Goal: Transaction & Acquisition: Purchase product/service

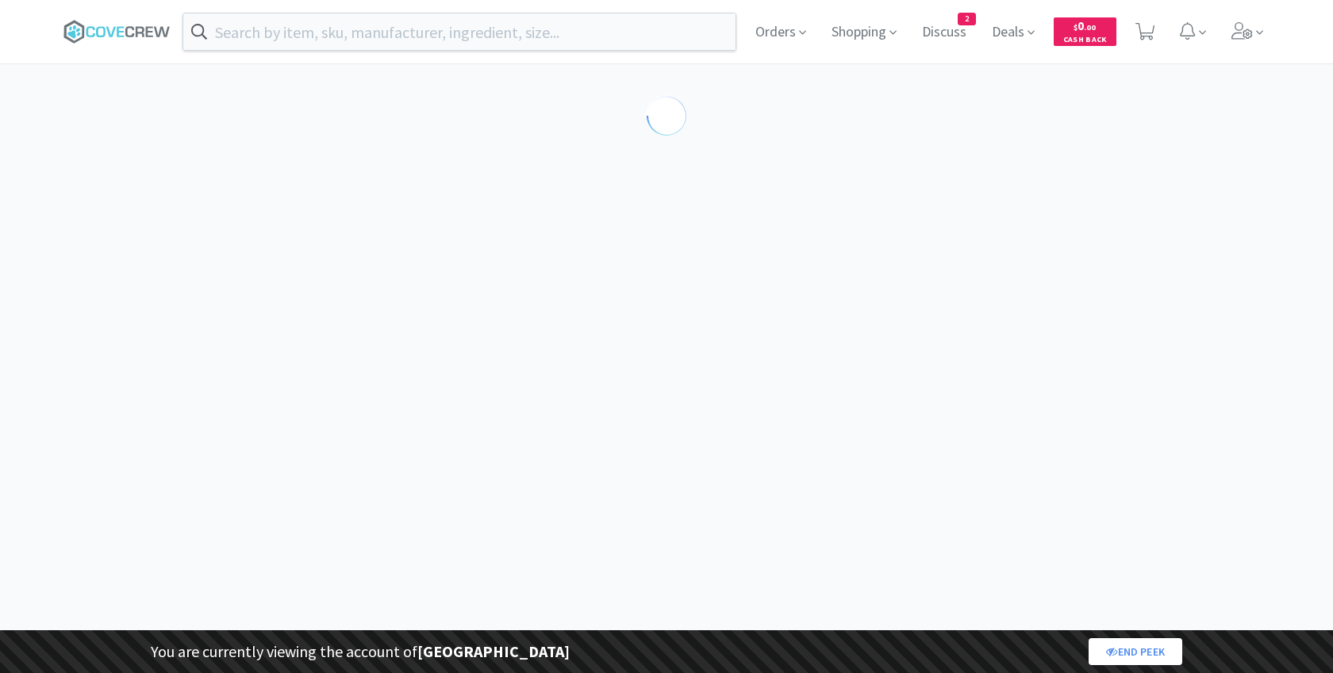
select select "188647"
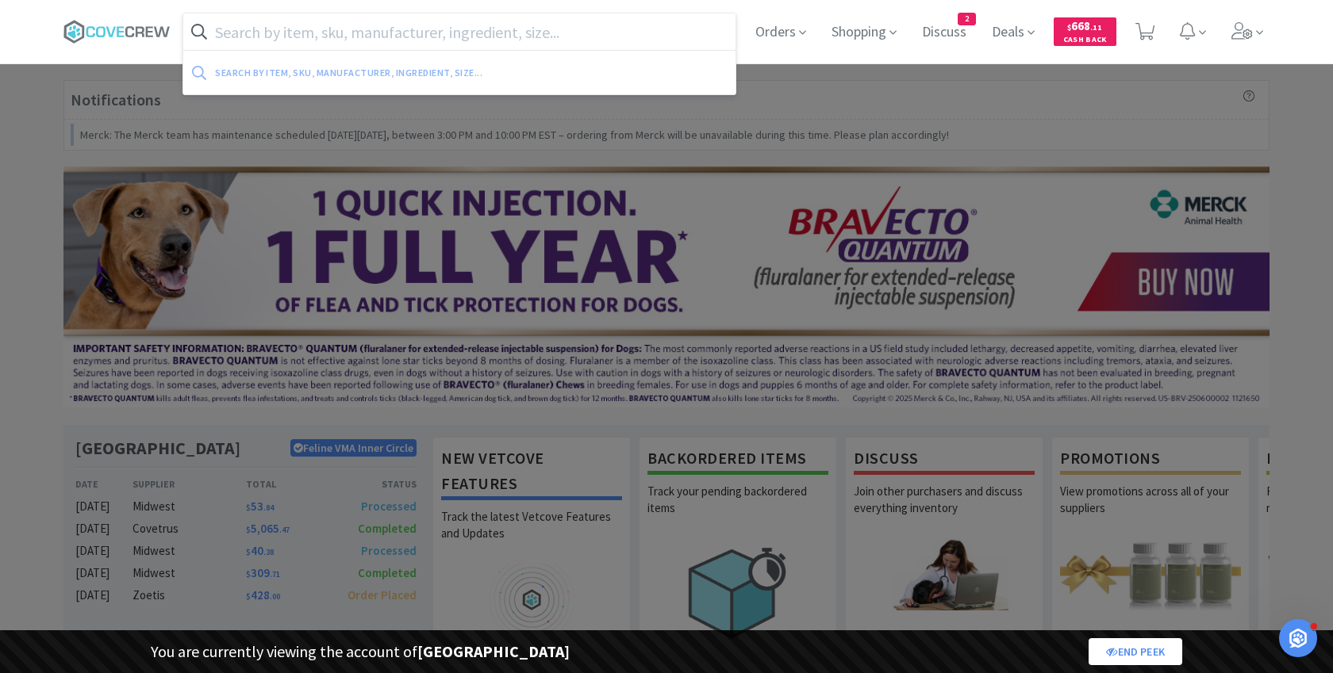
click at [512, 27] on input "text" at bounding box center [459, 31] width 552 height 36
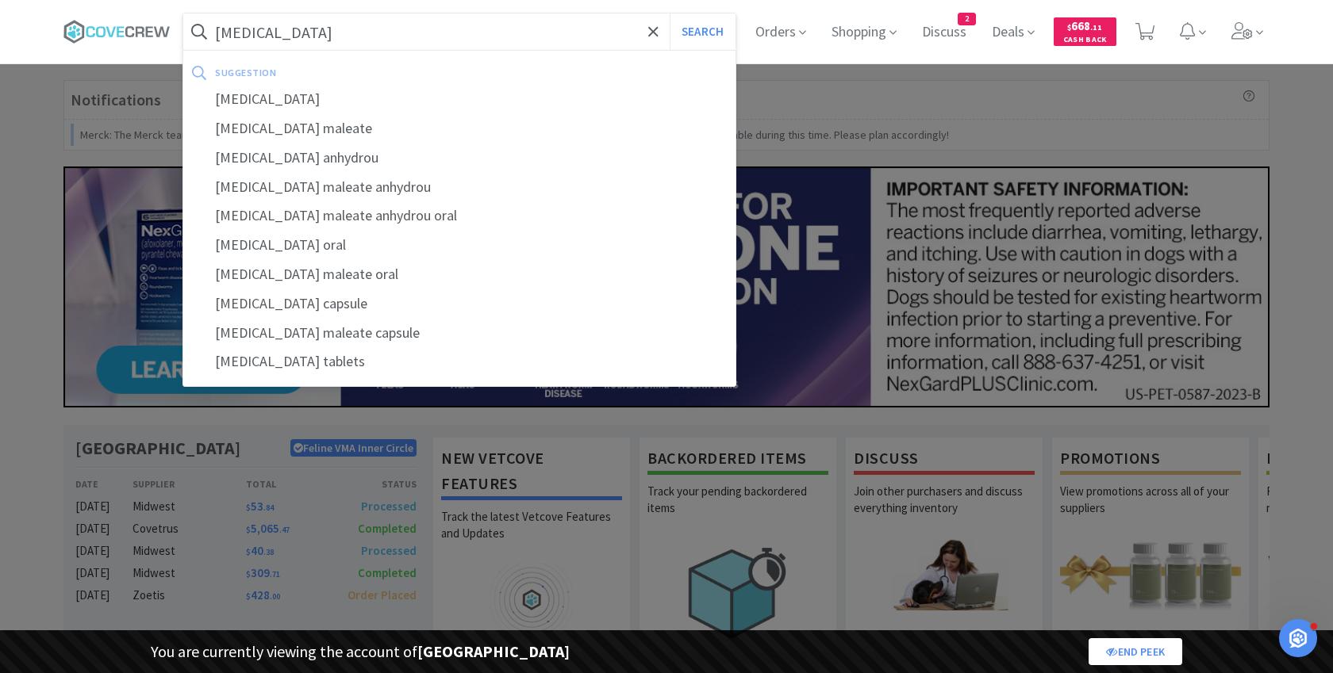
type input "[MEDICAL_DATA]"
click at [670, 13] on button "Search" at bounding box center [703, 31] width 66 height 36
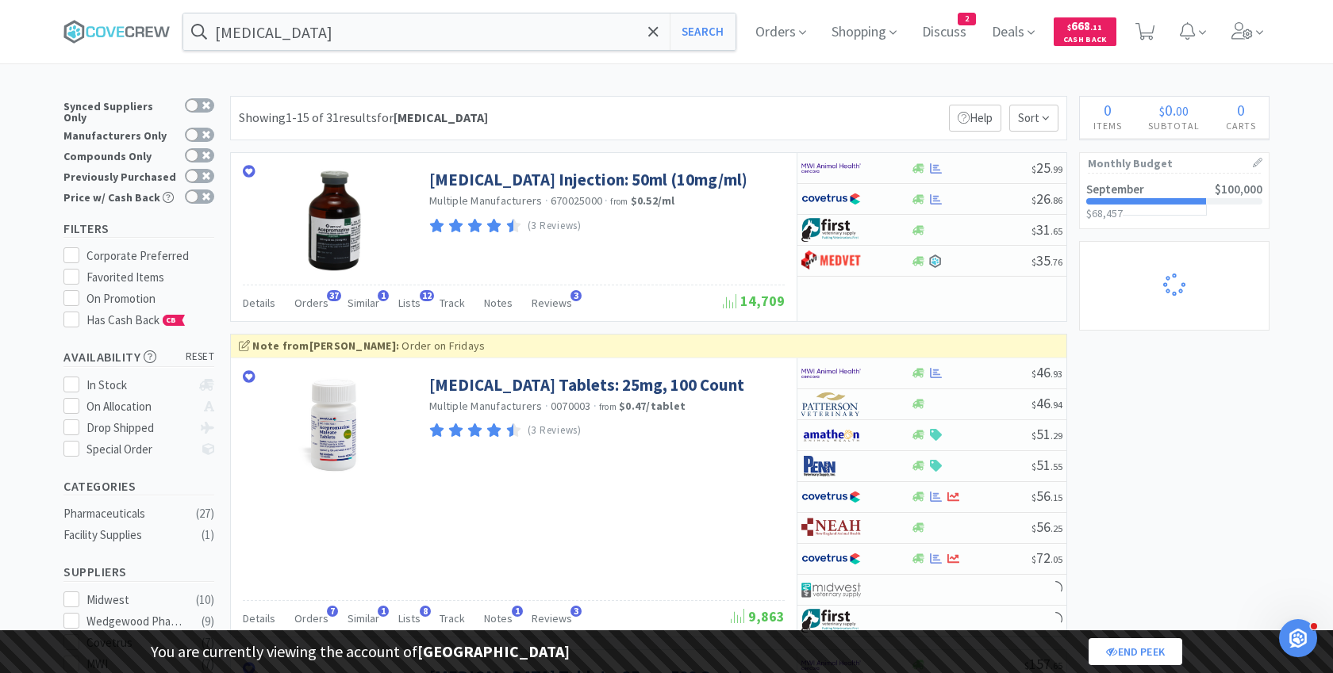
select select "1"
select select "8"
select select "1"
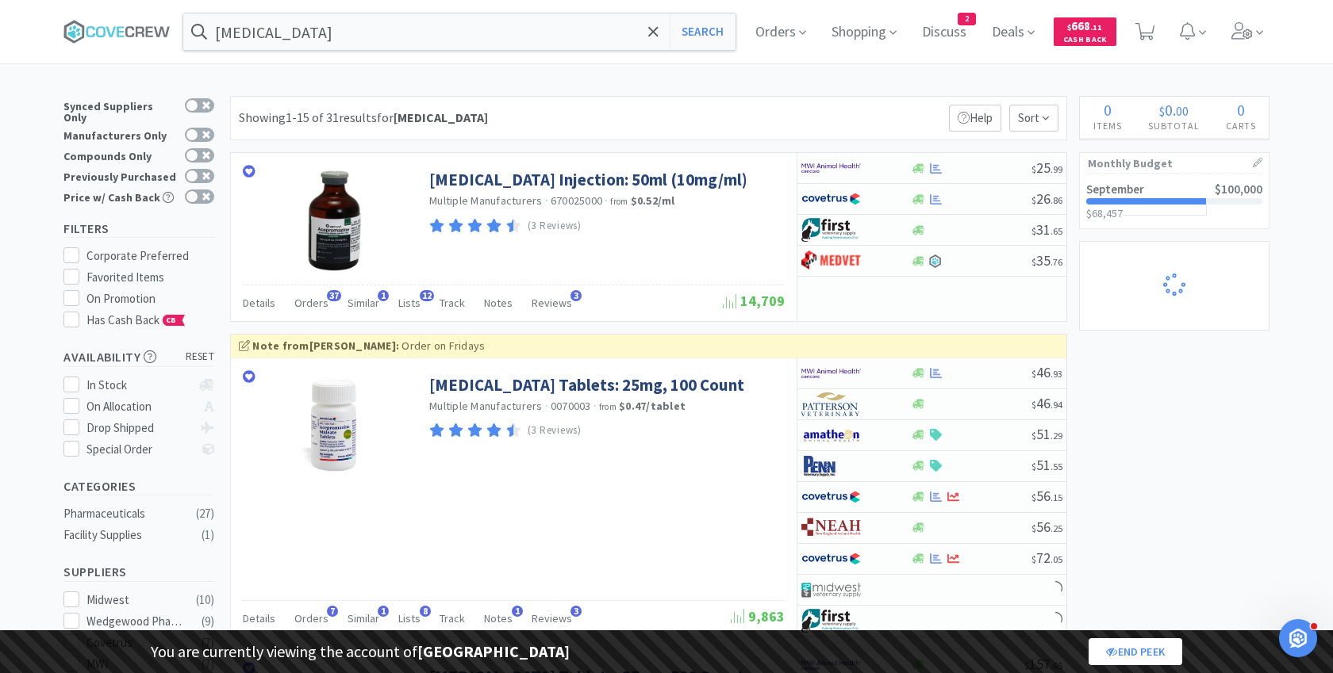
select select "2"
select select "1"
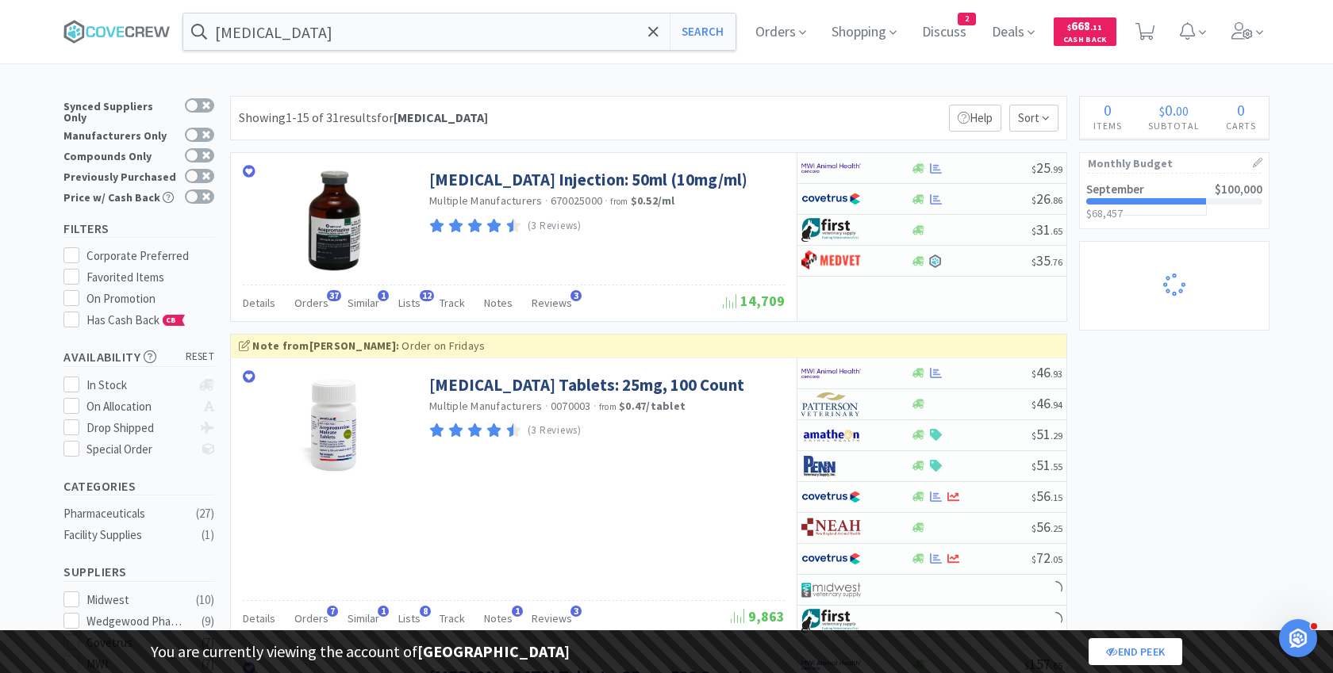
select select "1"
select select "3"
select select "1"
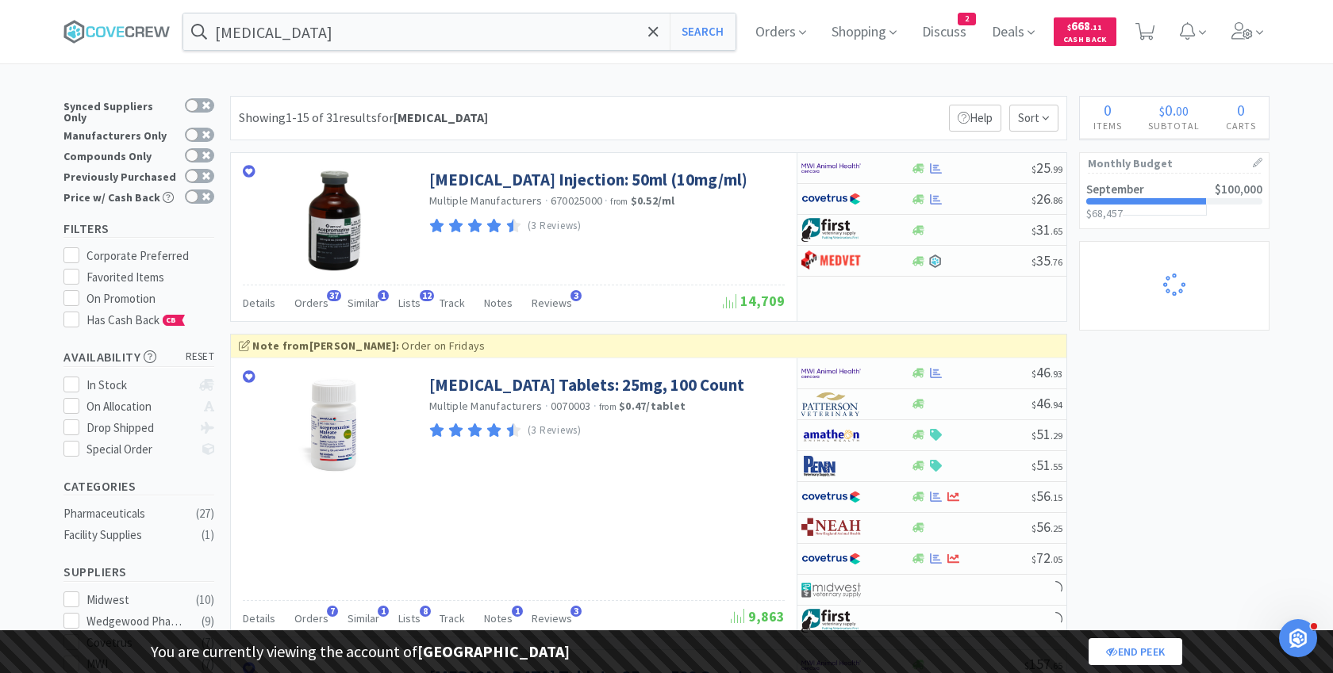
select select "1"
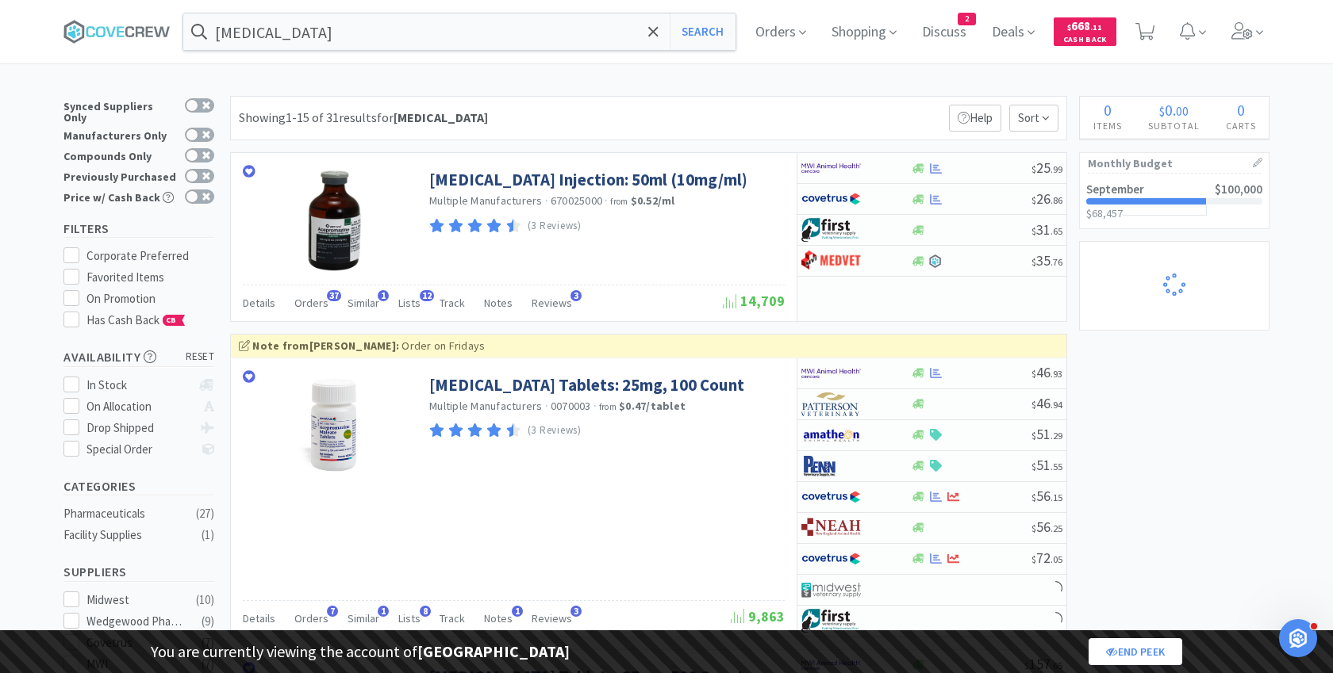
select select "1"
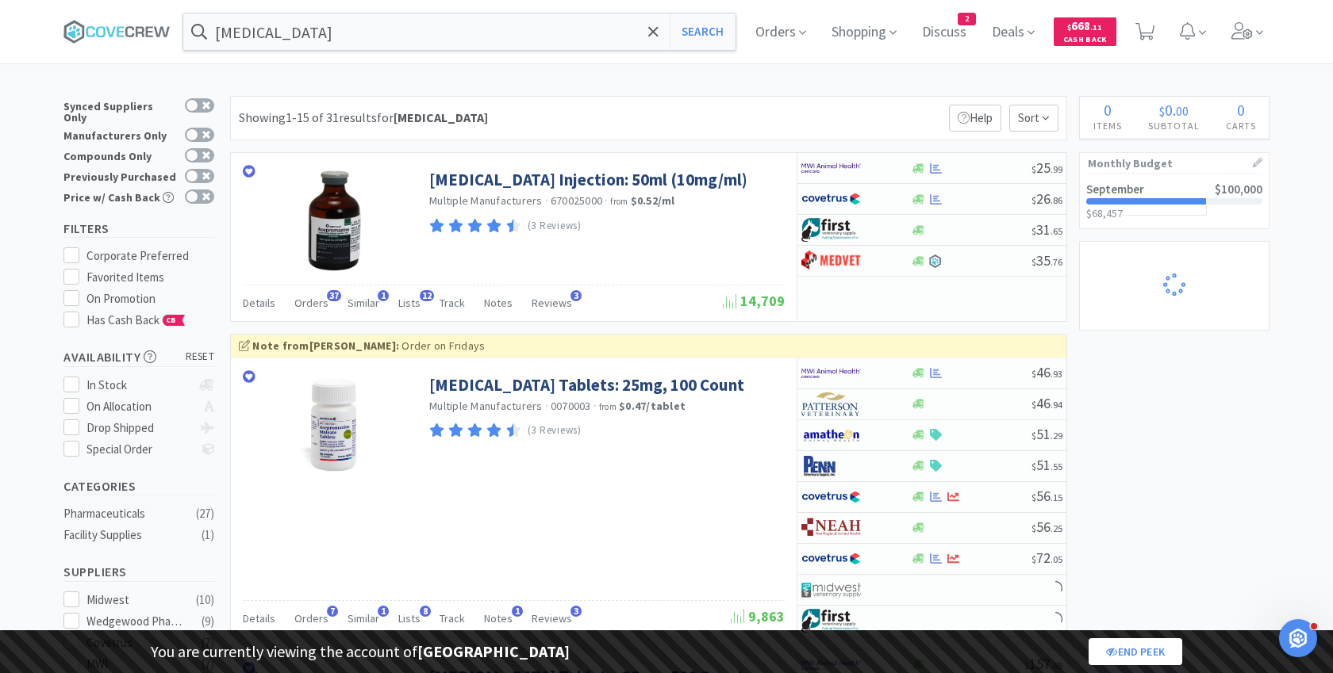
select select "1"
select select "2"
select select "1"
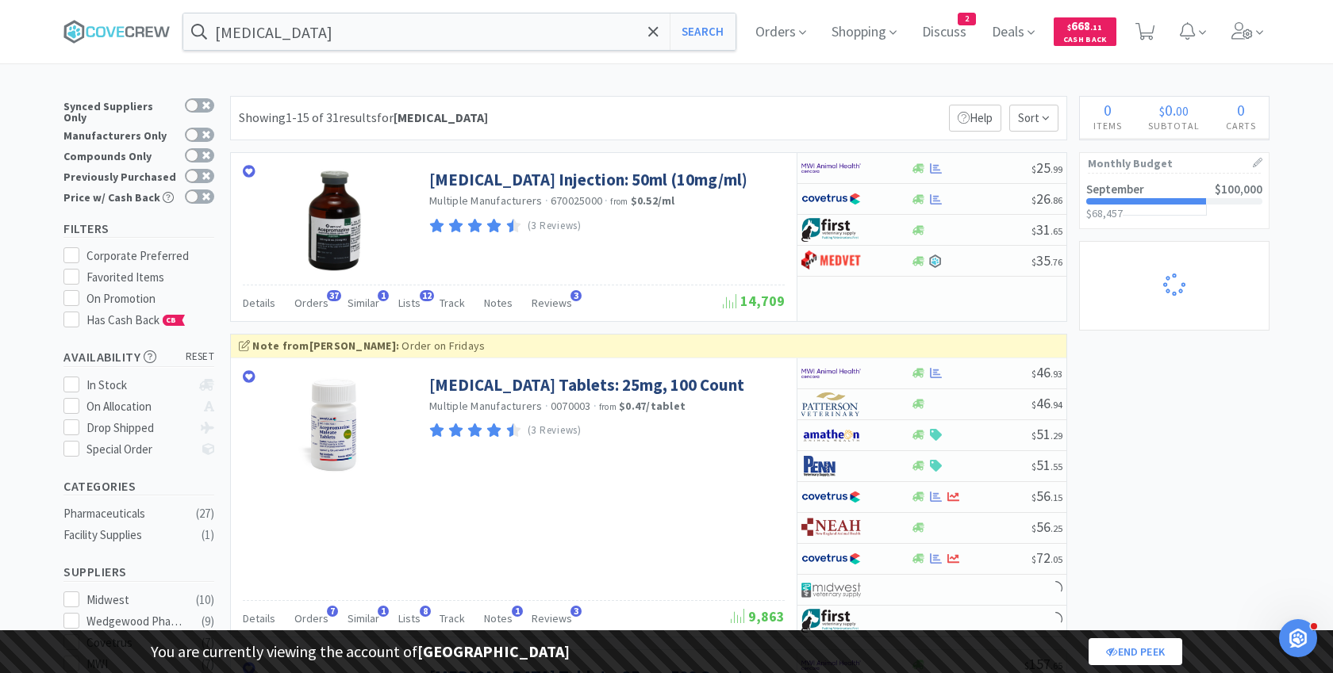
select select "1"
select select "5"
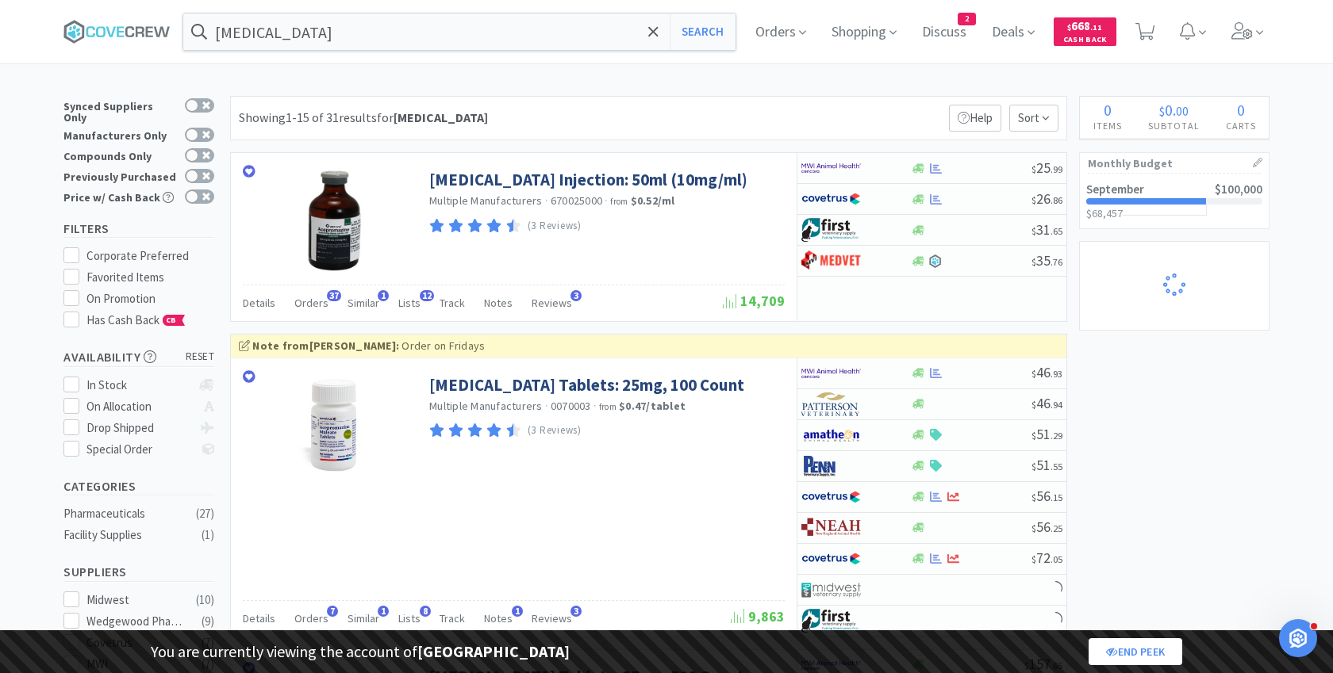
select select "2"
select select "1"
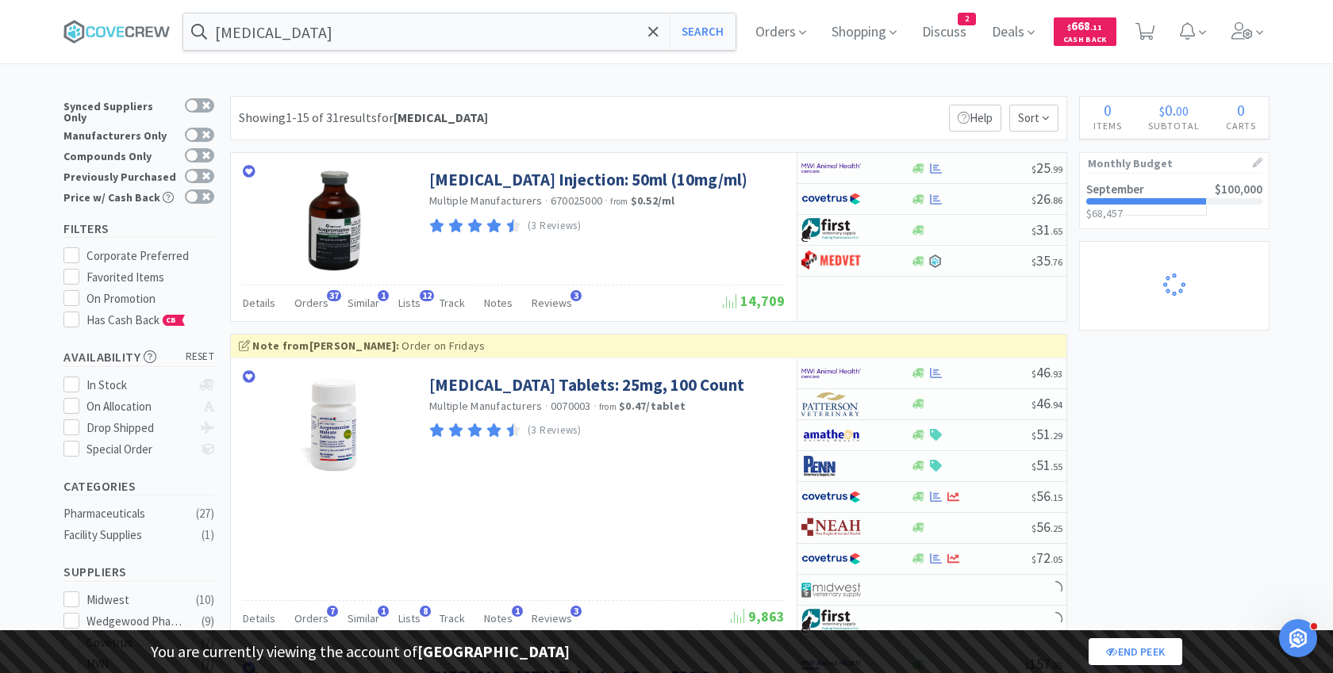
select select "1"
select select "2"
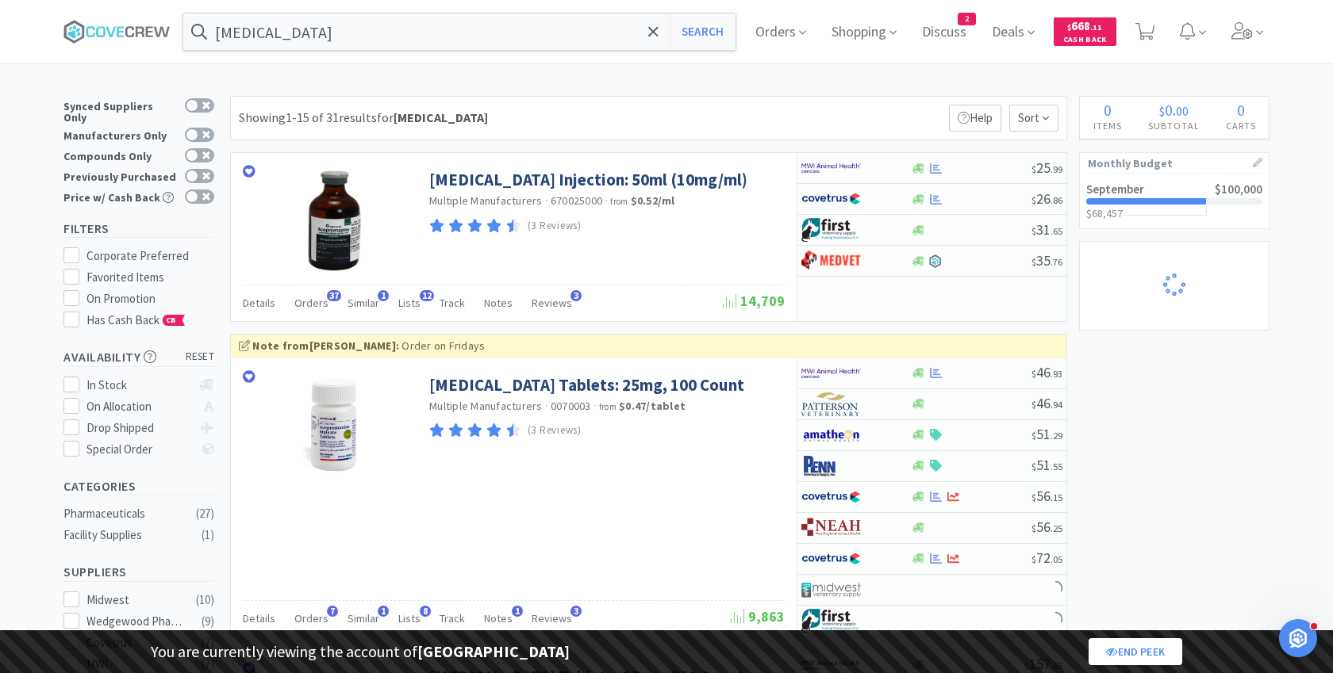
select select "4"
select select "3"
select select "1"
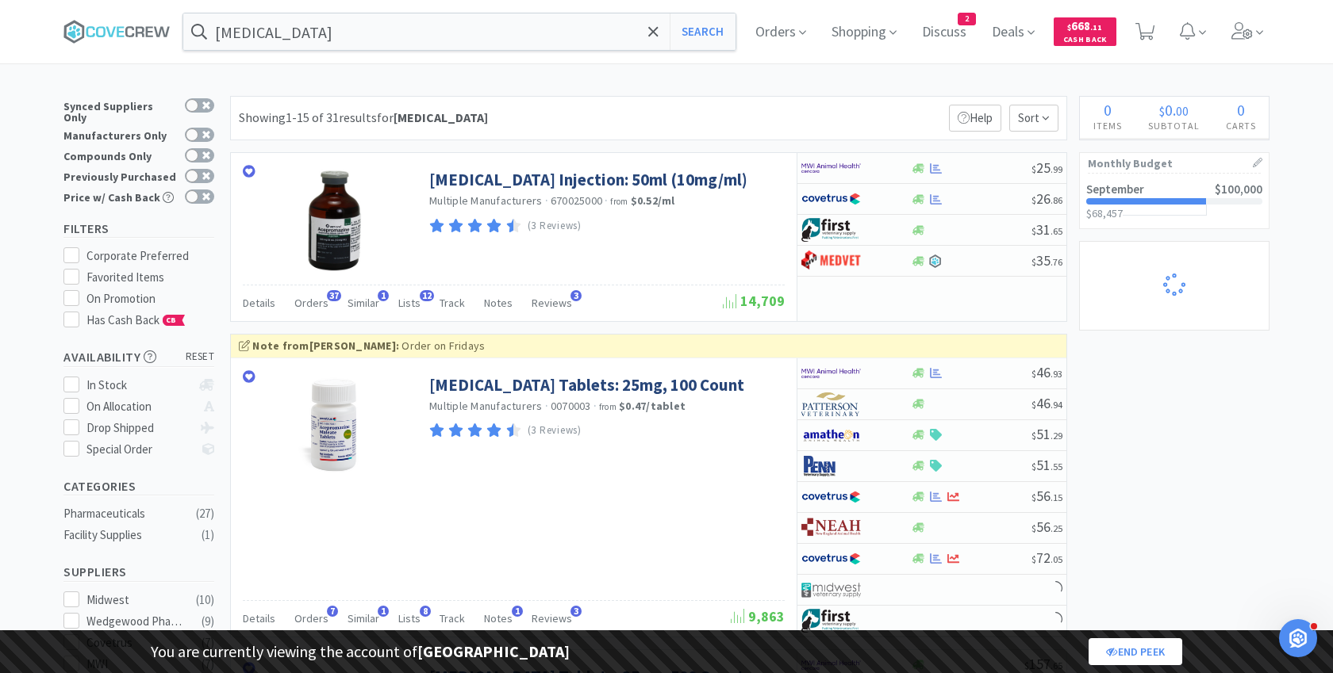
select select "1"
select select "3"
select select "2"
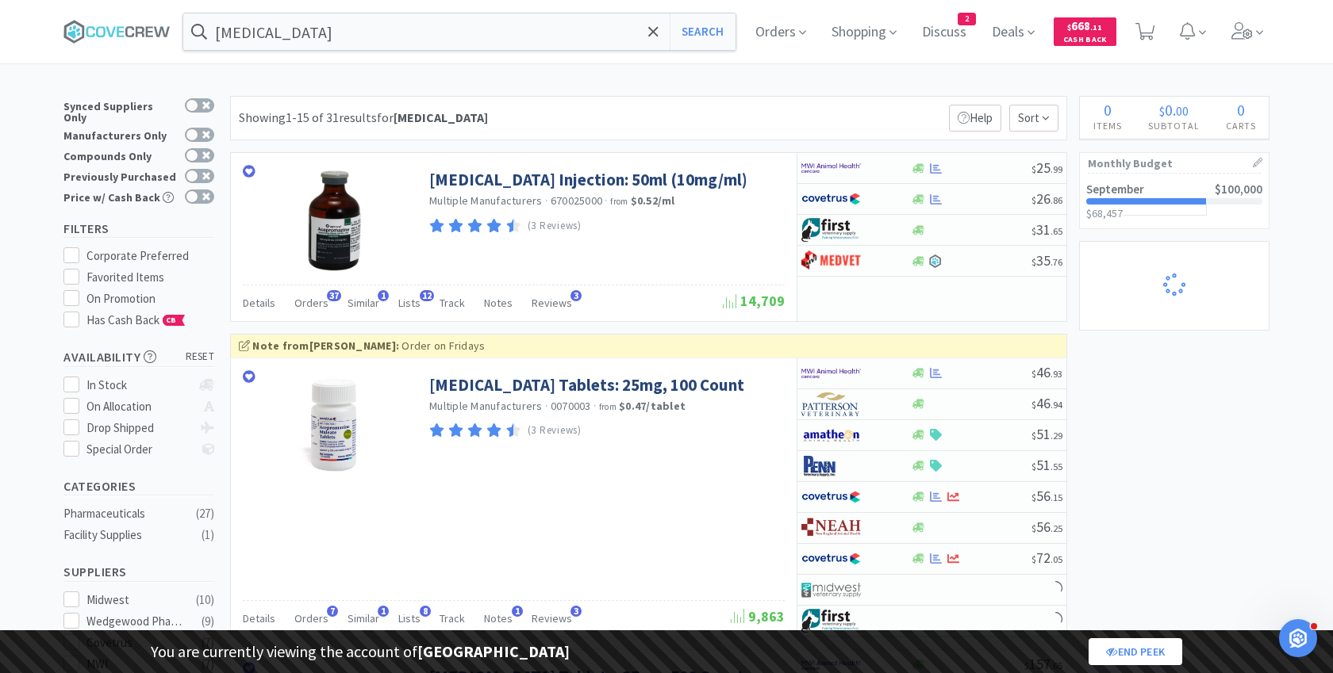
select select "3"
select select "2"
select select "1"
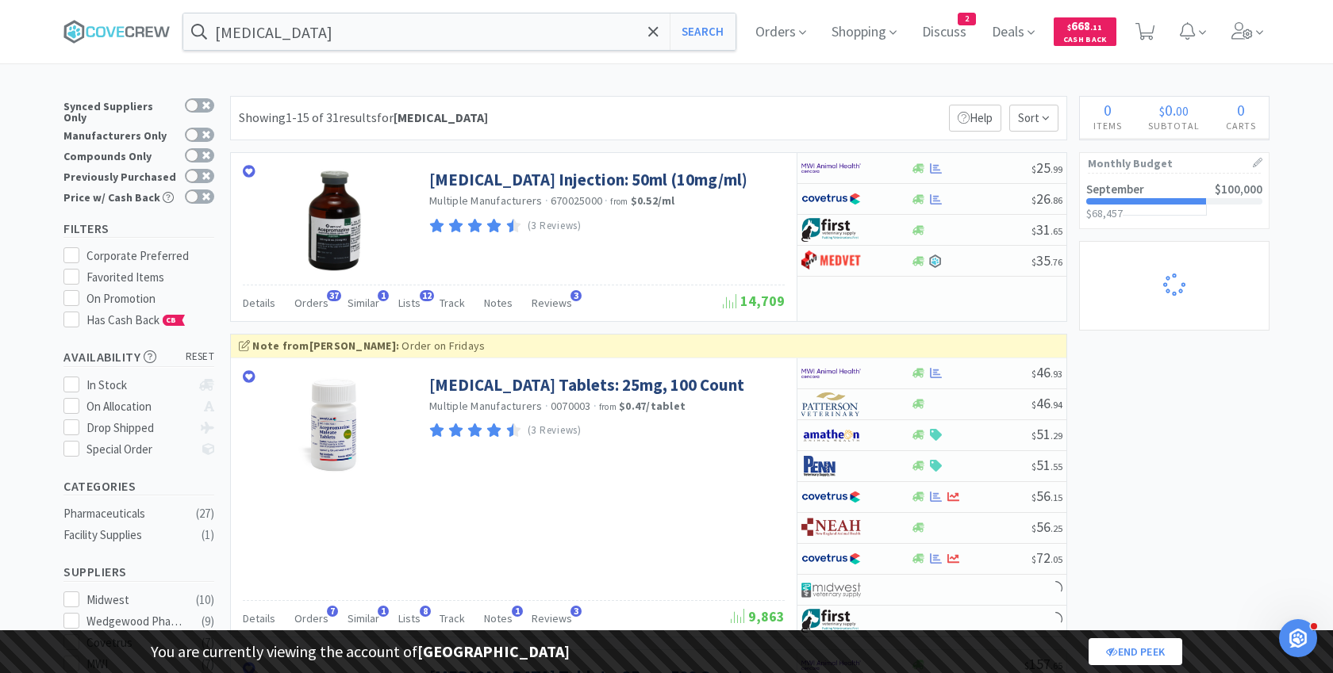
select select "2"
select select "1"
select select "25"
select select "1"
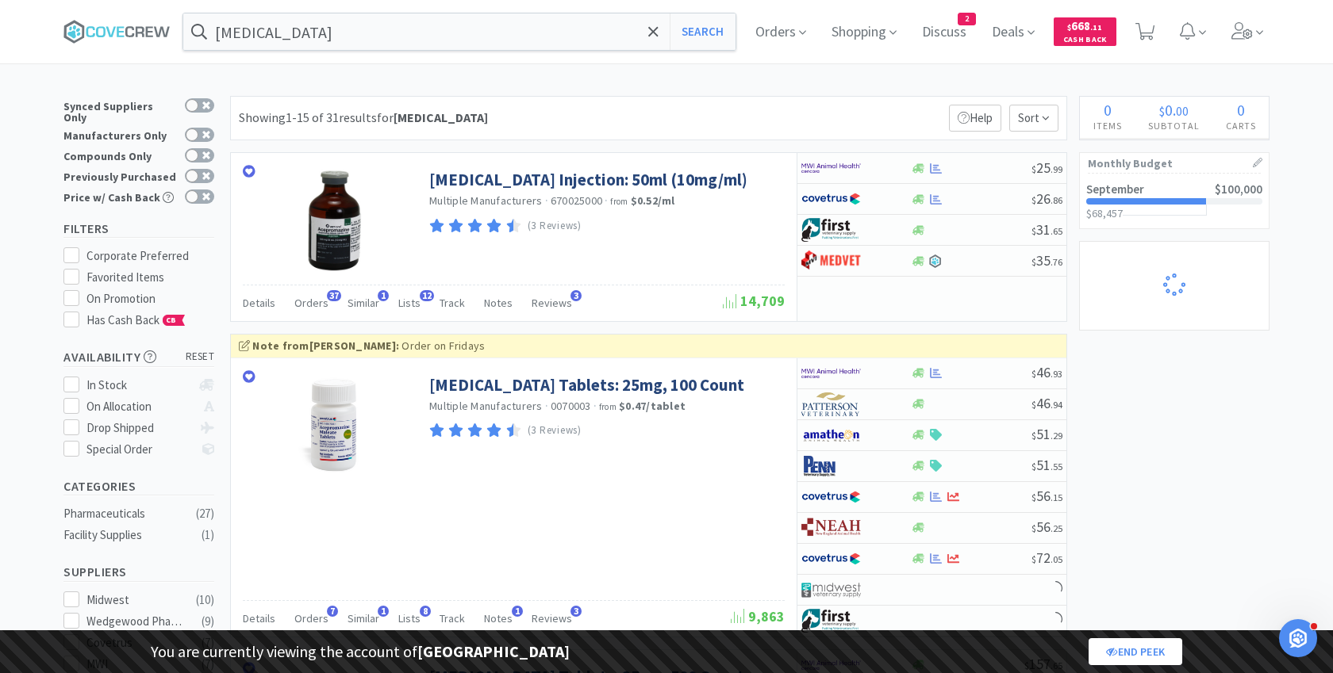
select select "1"
select select "5"
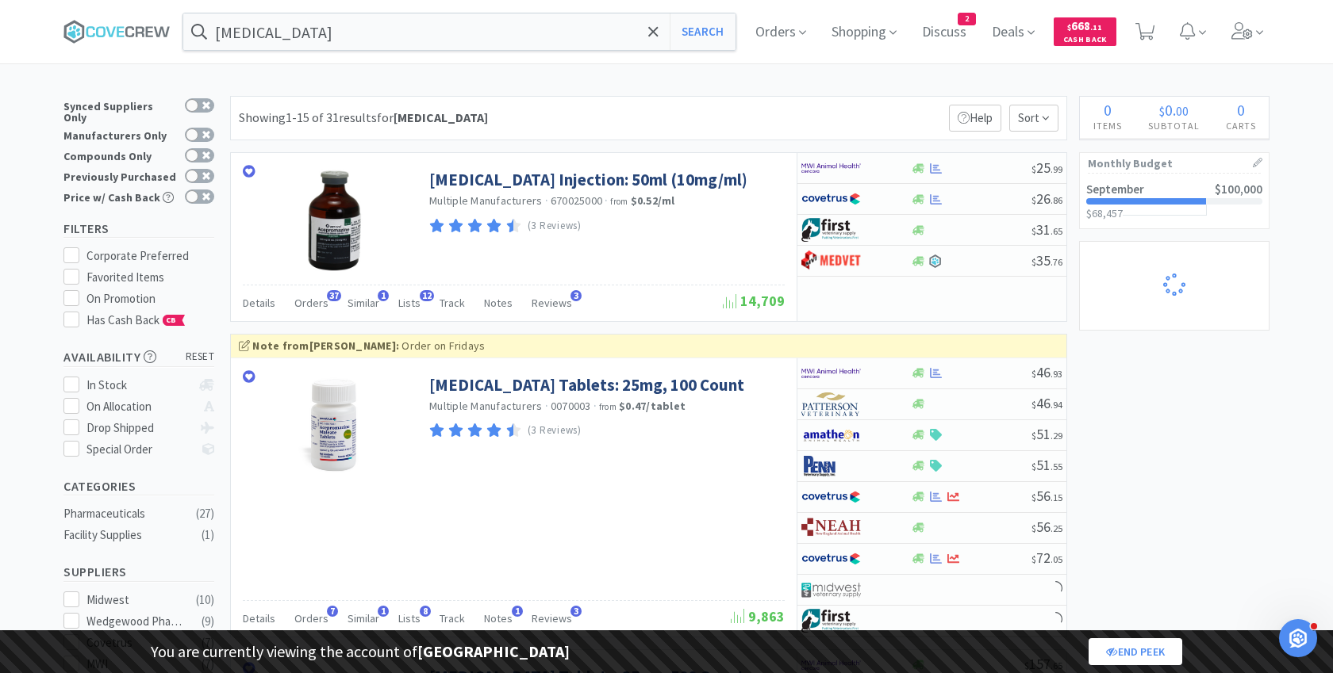
select select "2"
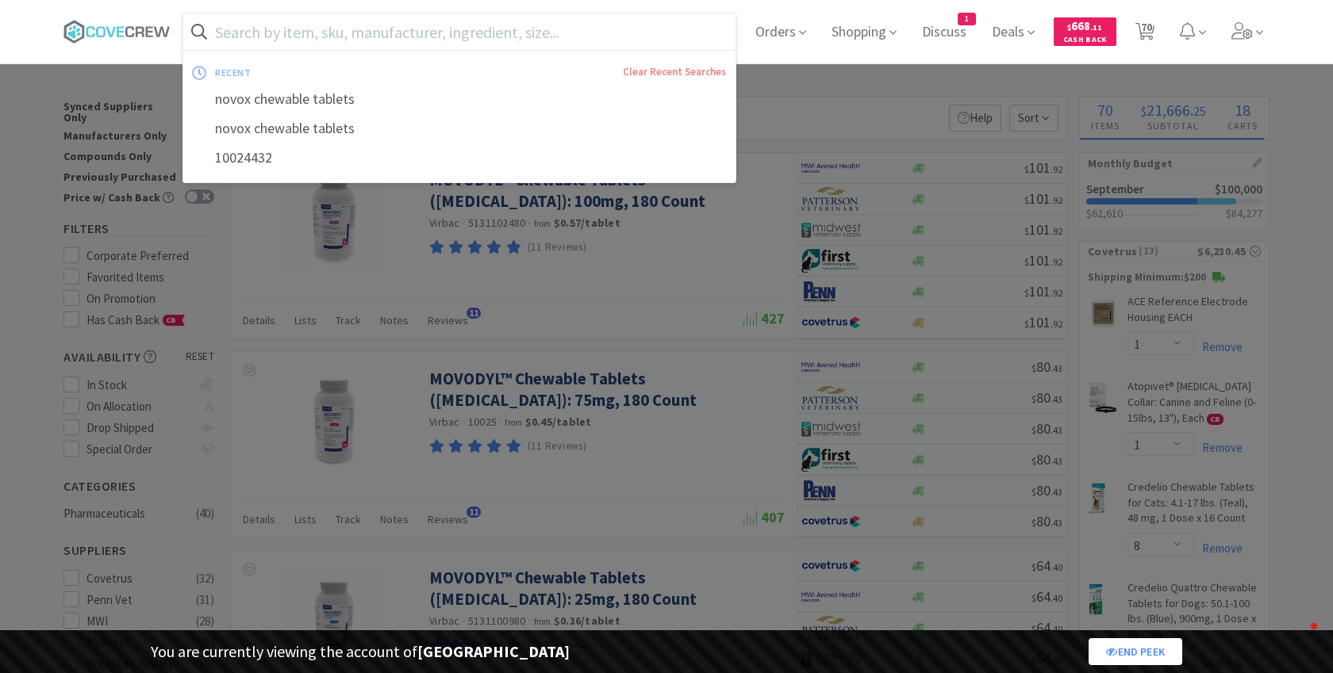
select select "1"
select select "8"
select select "1"
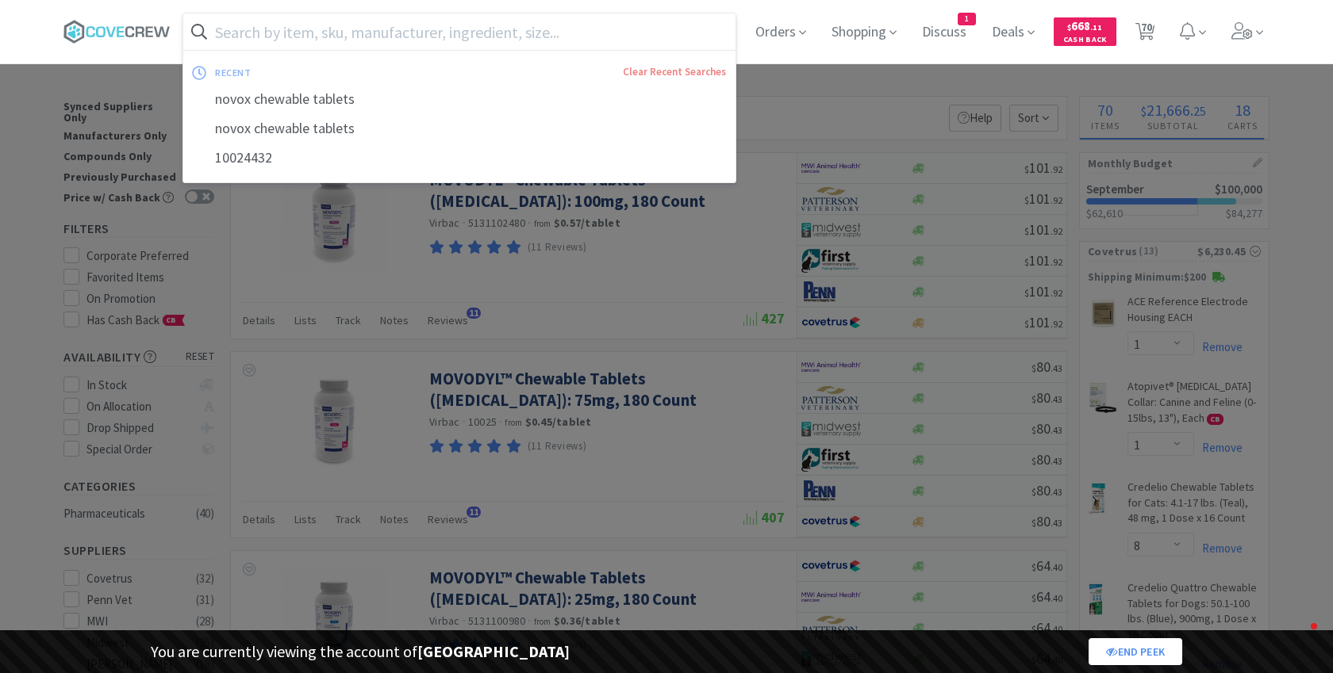
select select "2"
select select "1"
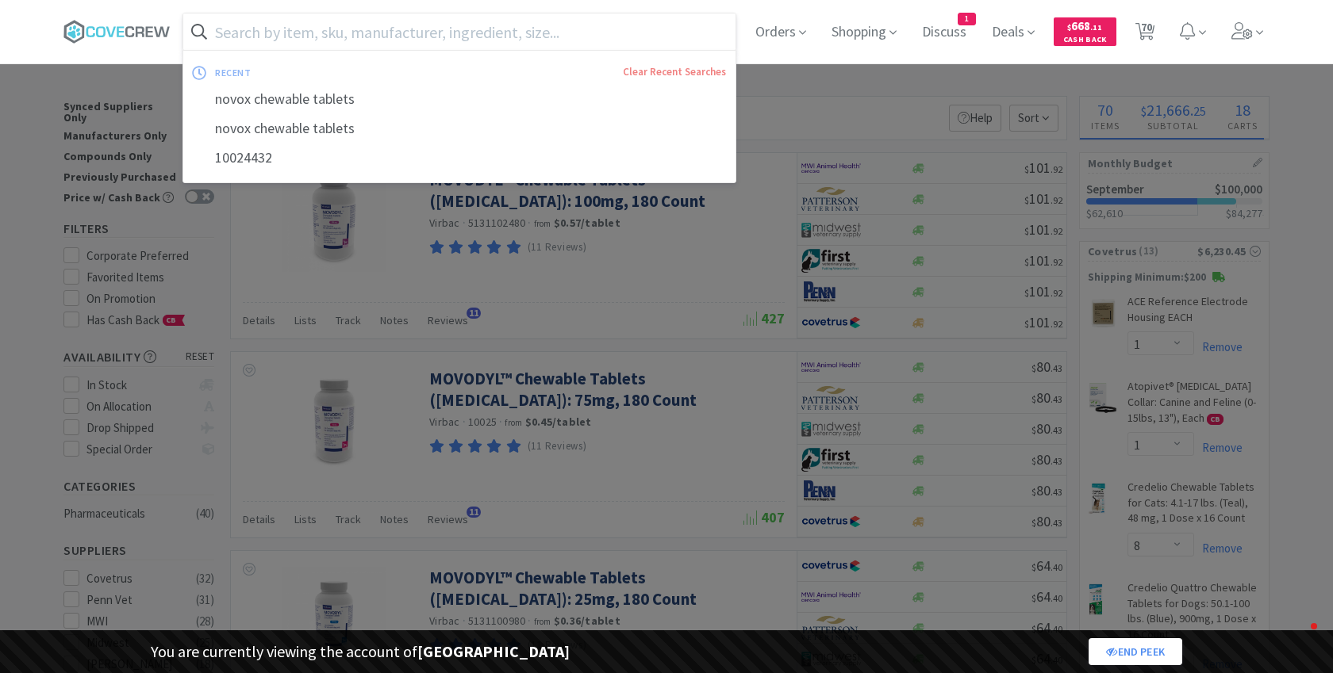
select select "1"
select select "3"
select select "1"
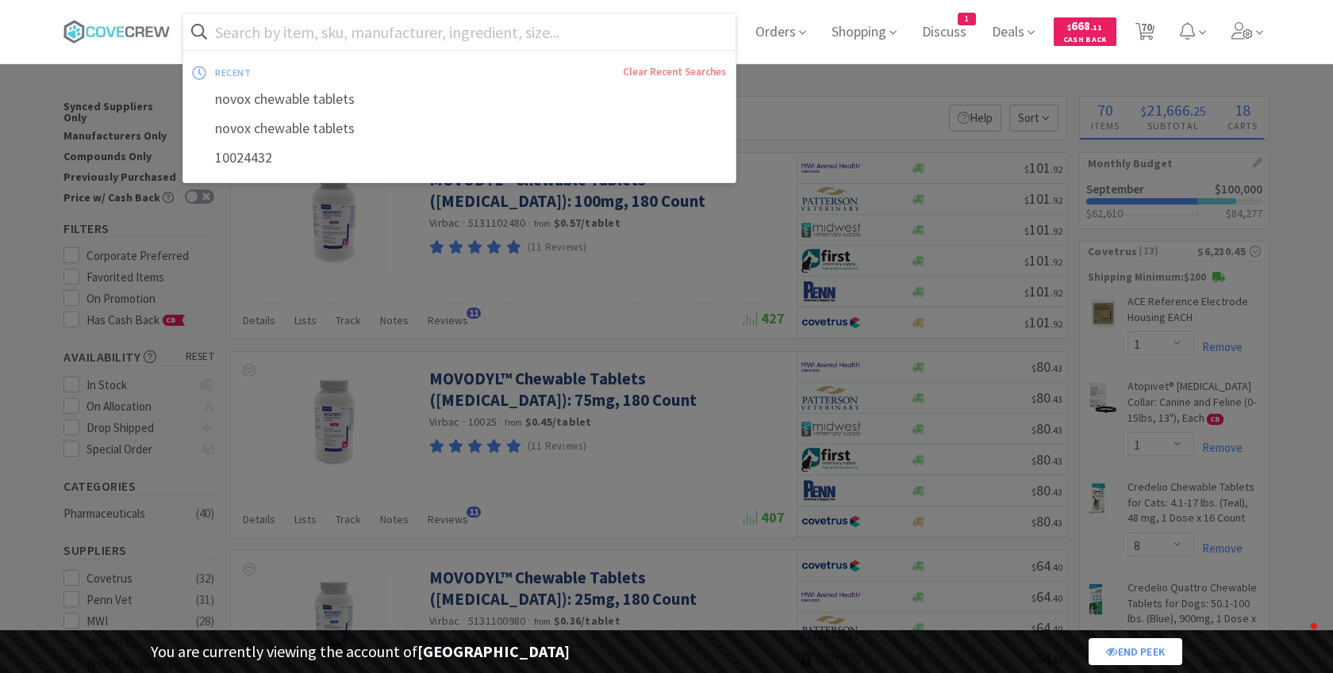
select select "1"
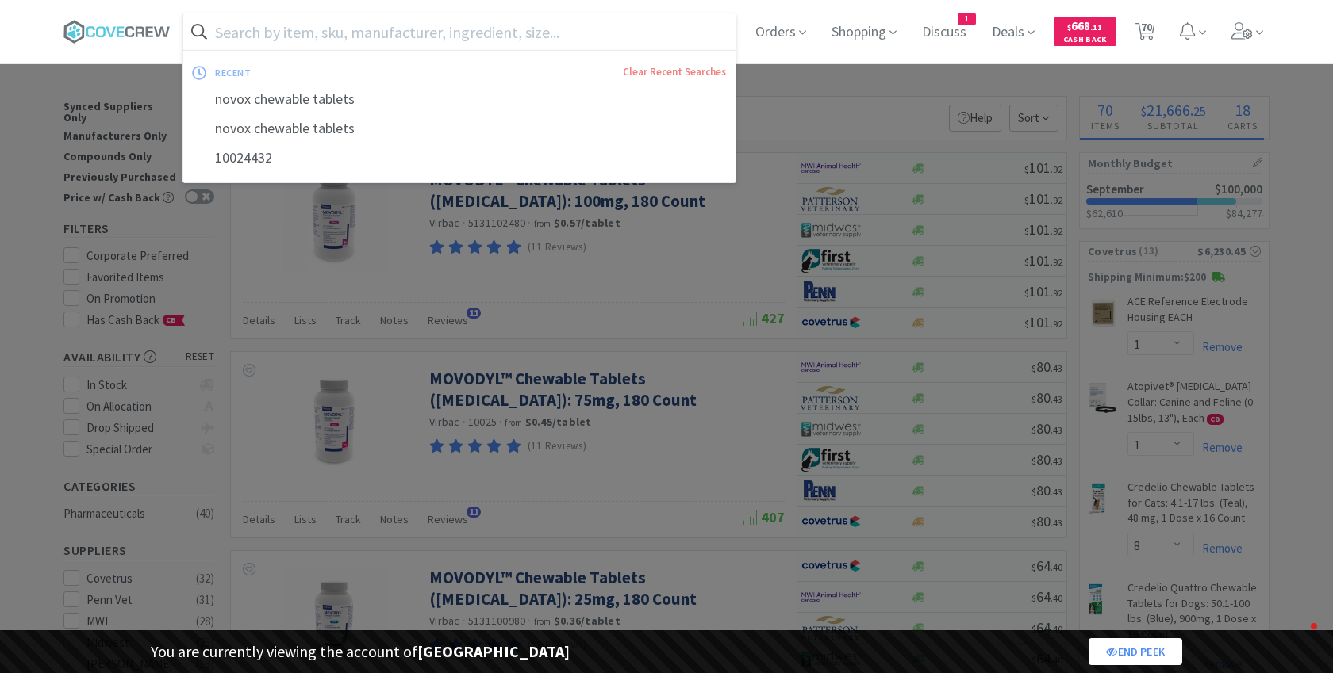
select select "1"
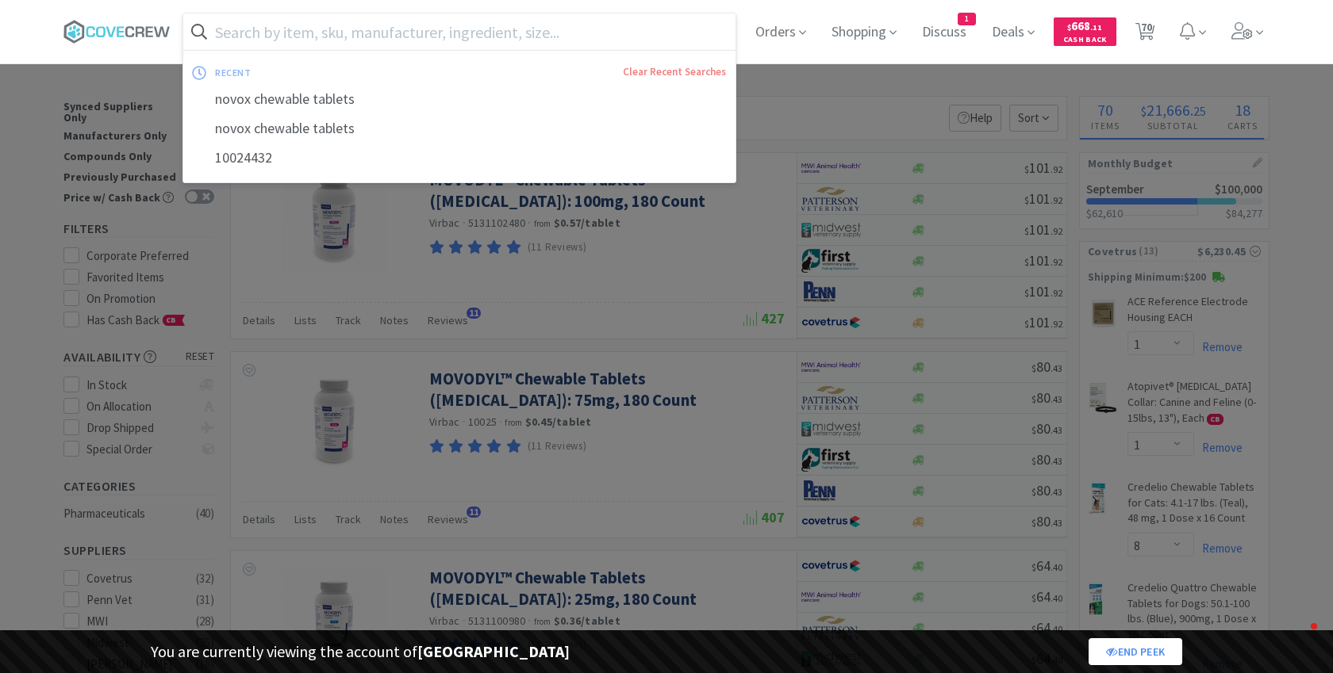
select select "1"
select select "2"
select select "1"
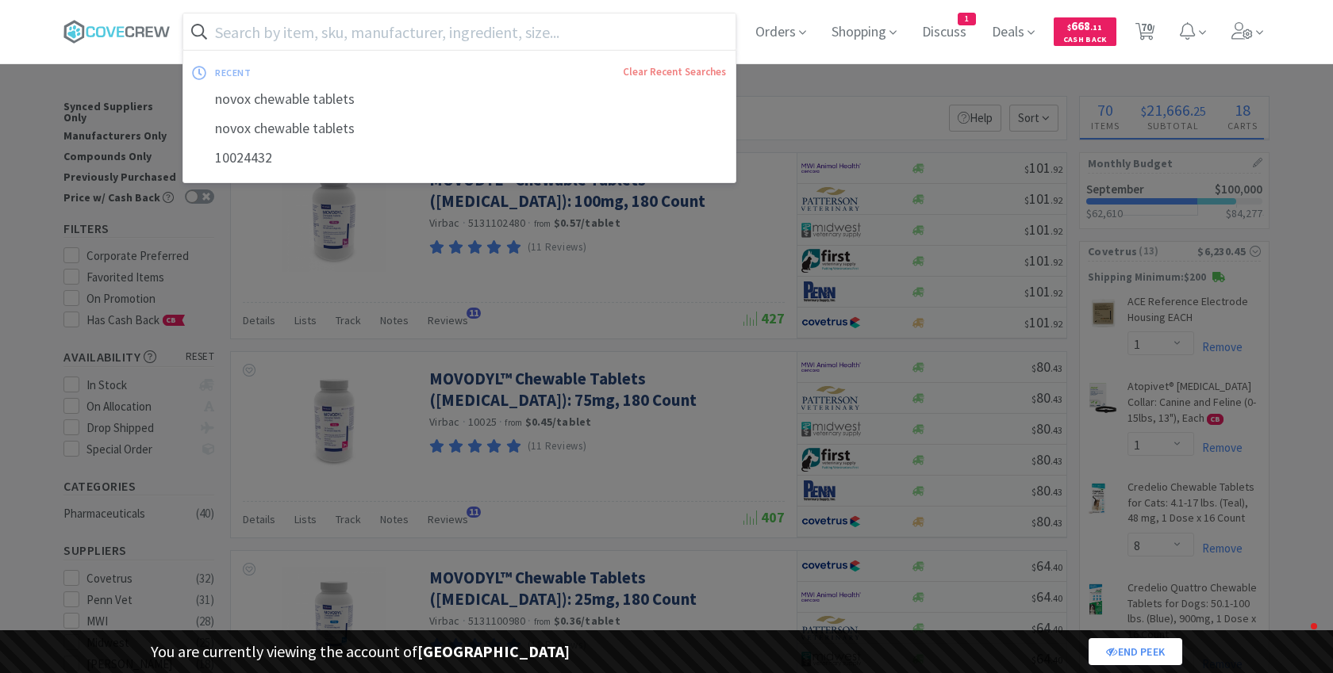
select select "1"
select select "5"
select select "2"
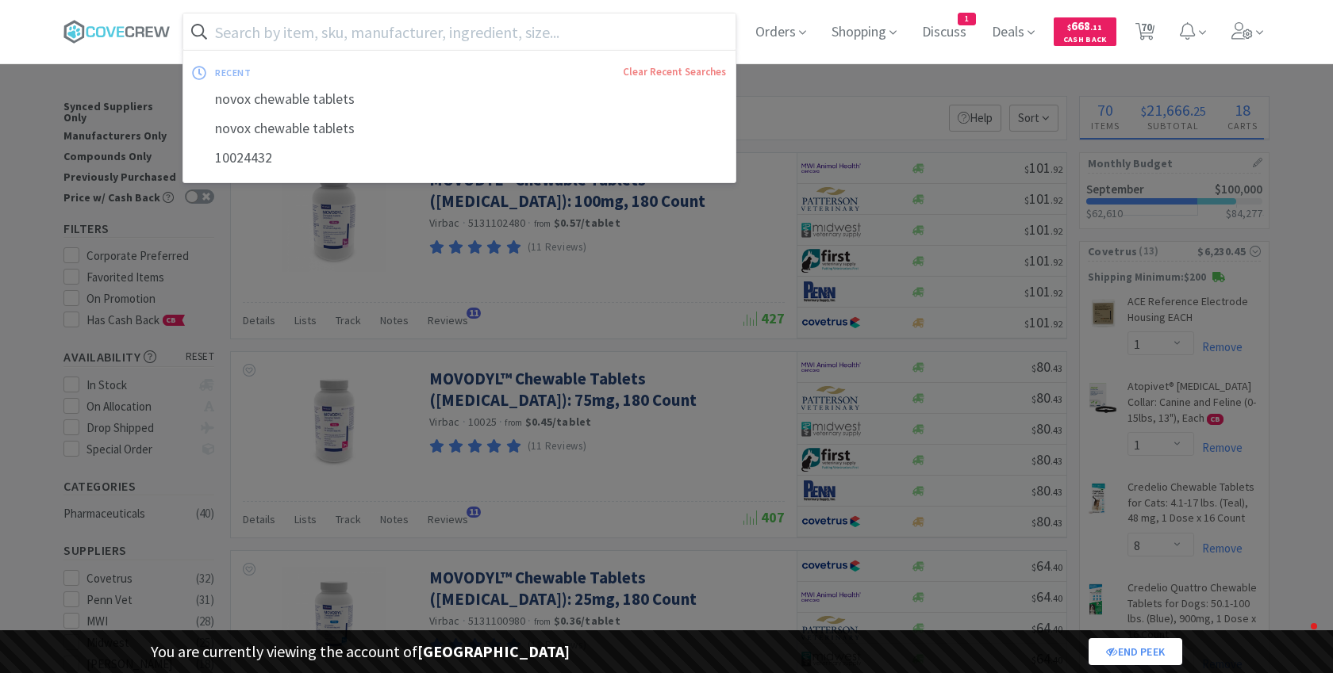
select select "1"
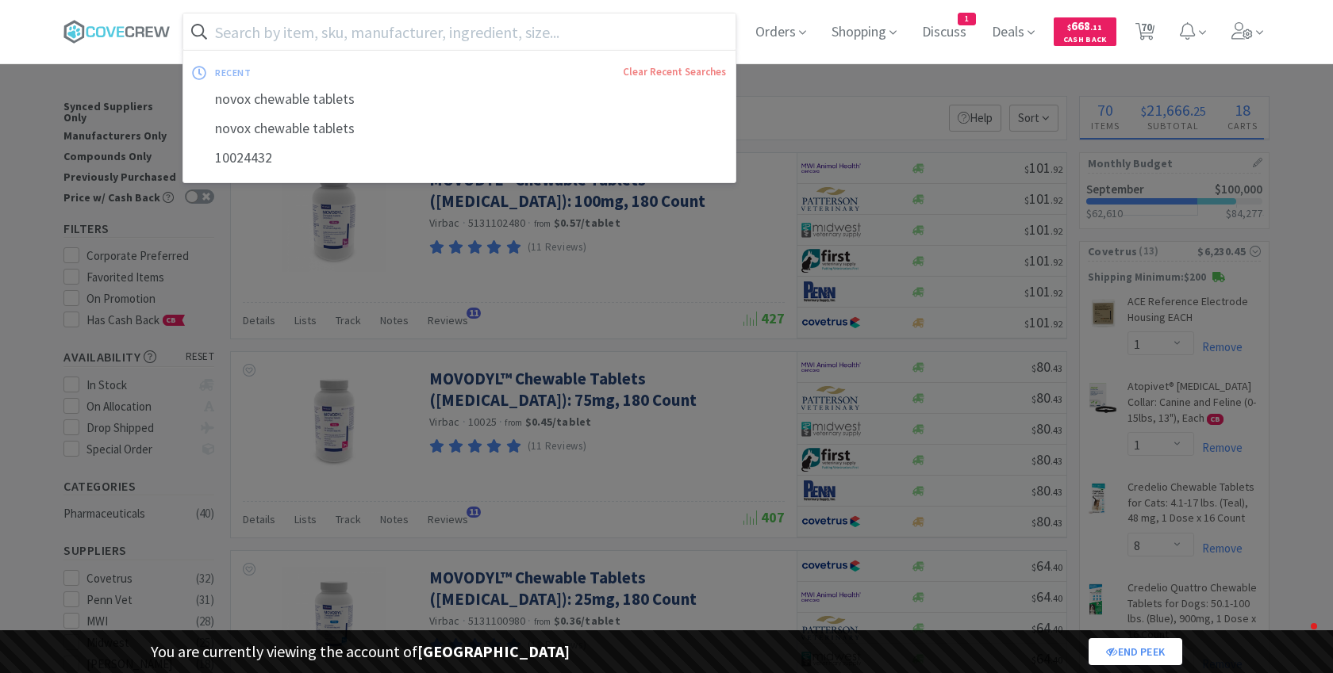
select select "1"
select select "2"
select select "4"
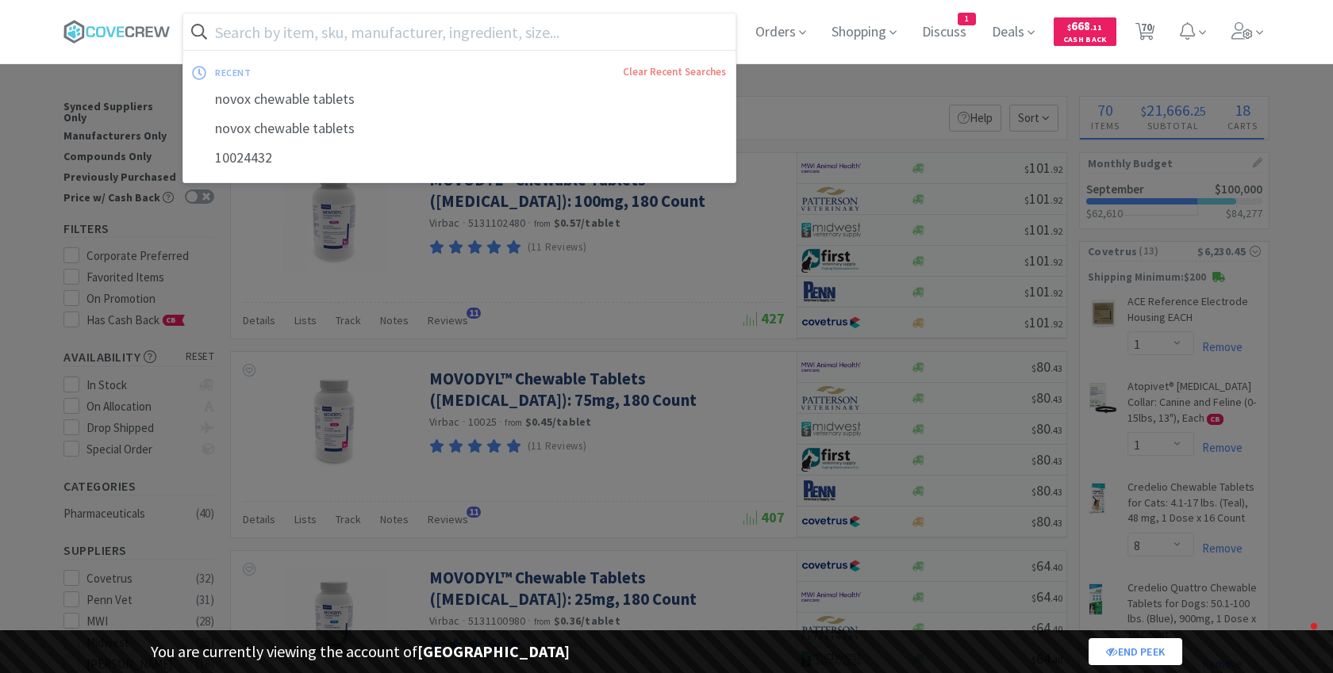
select select "4"
select select "3"
select select "1"
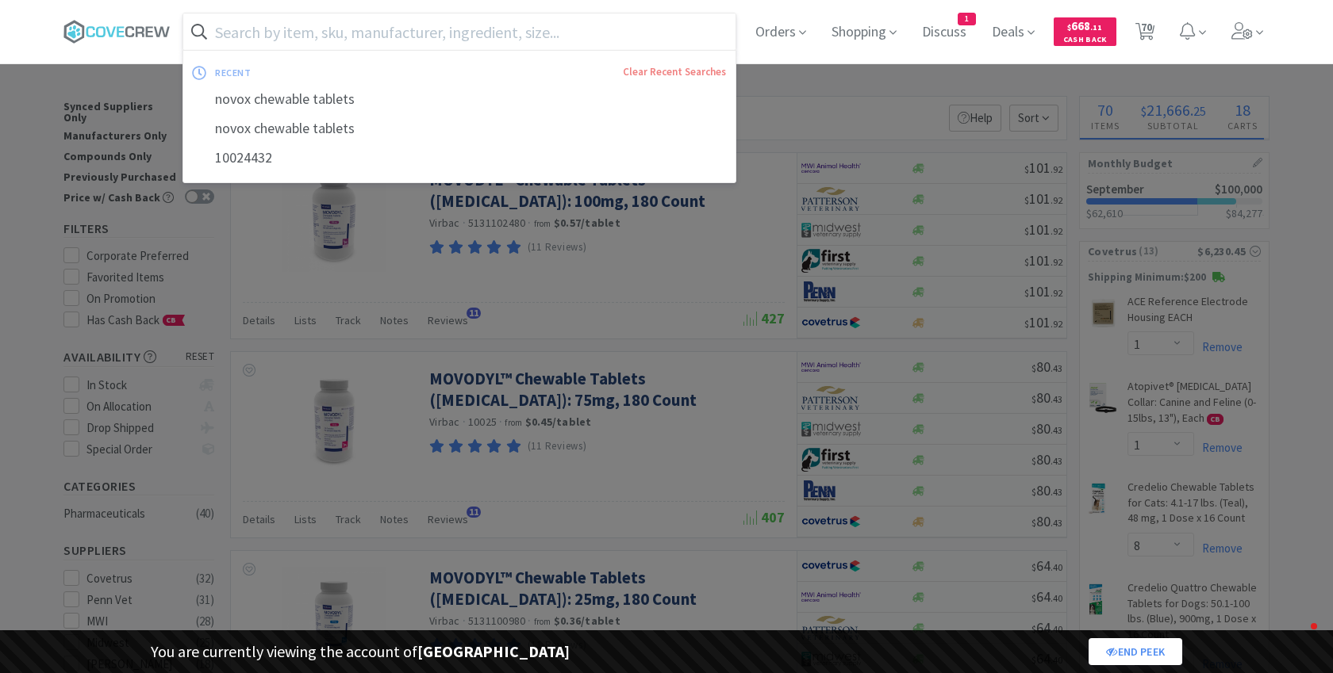
select select "1"
select select "3"
select select "2"
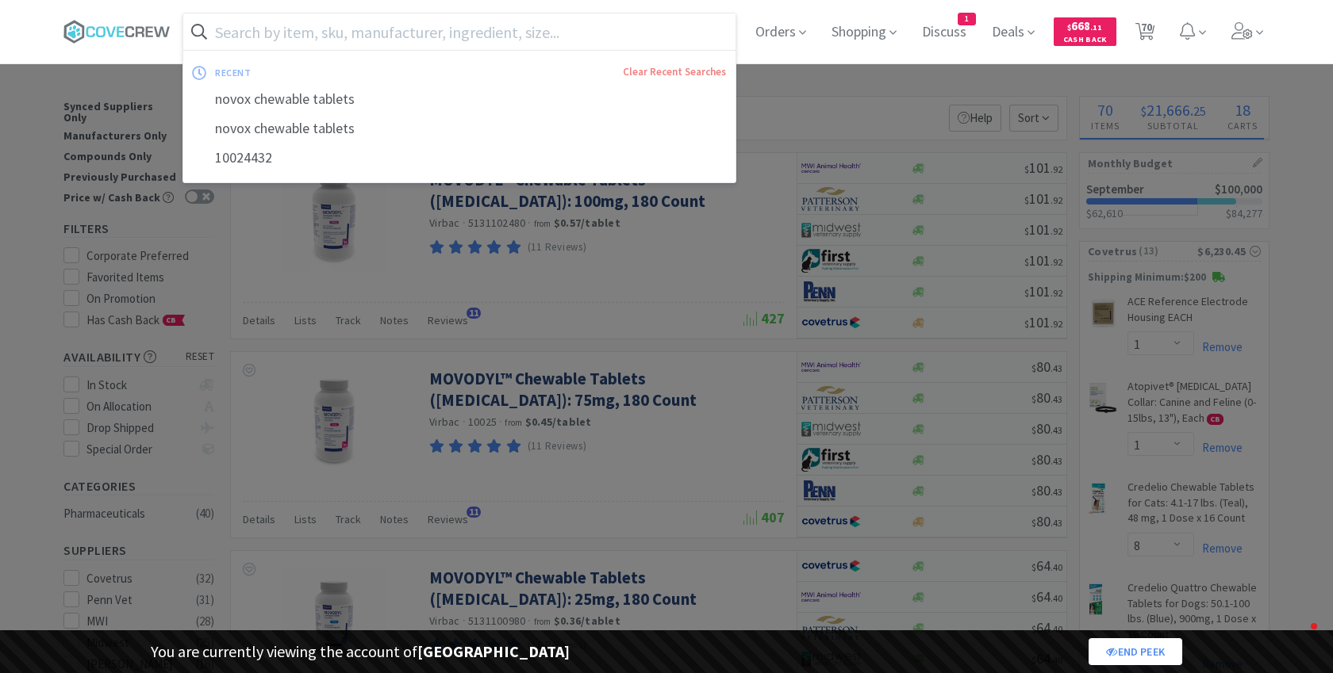
select select "2"
select select "1"
select select "2"
select select "1"
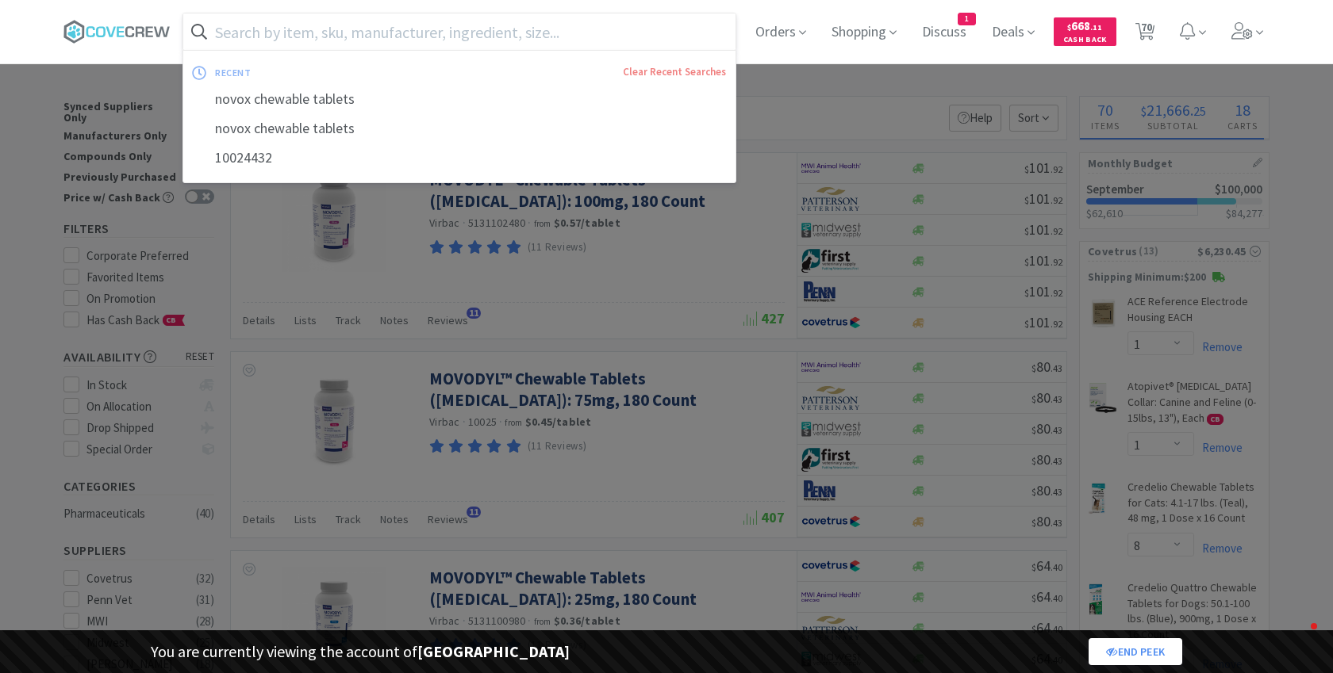
select select "1"
select select "25"
select select "1"
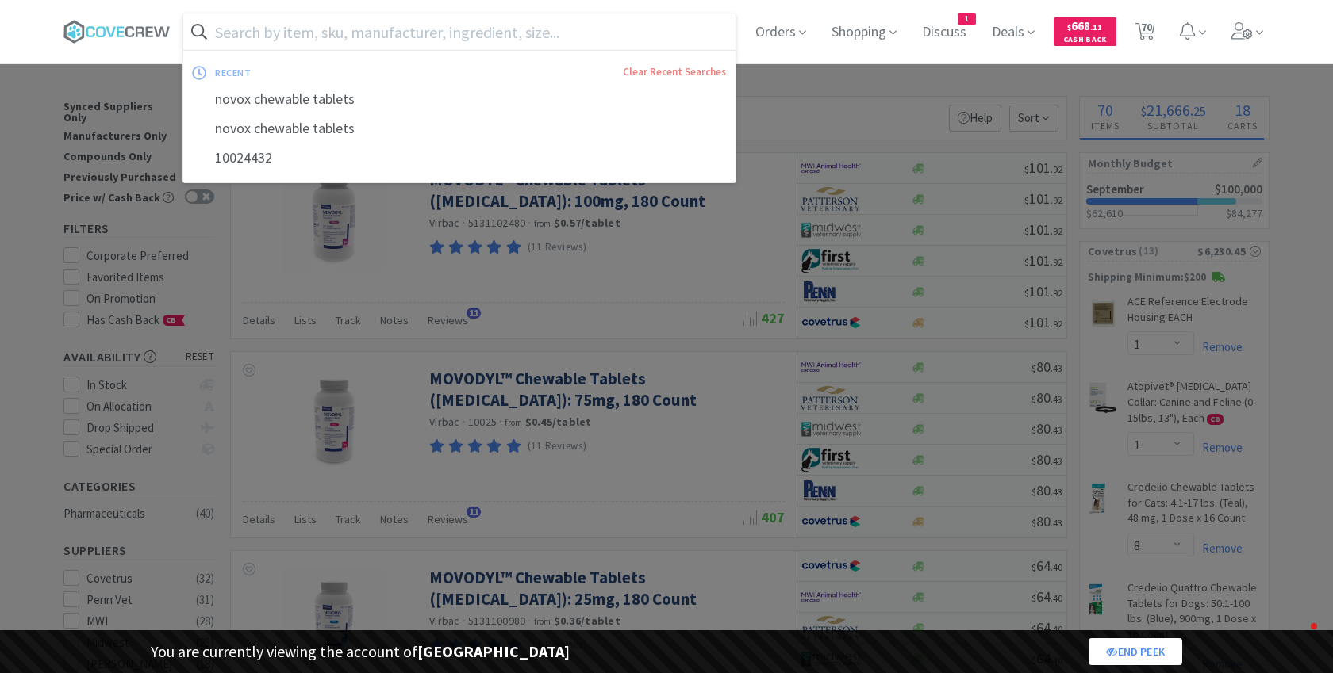
select select "1"
select select "5"
select select "2"
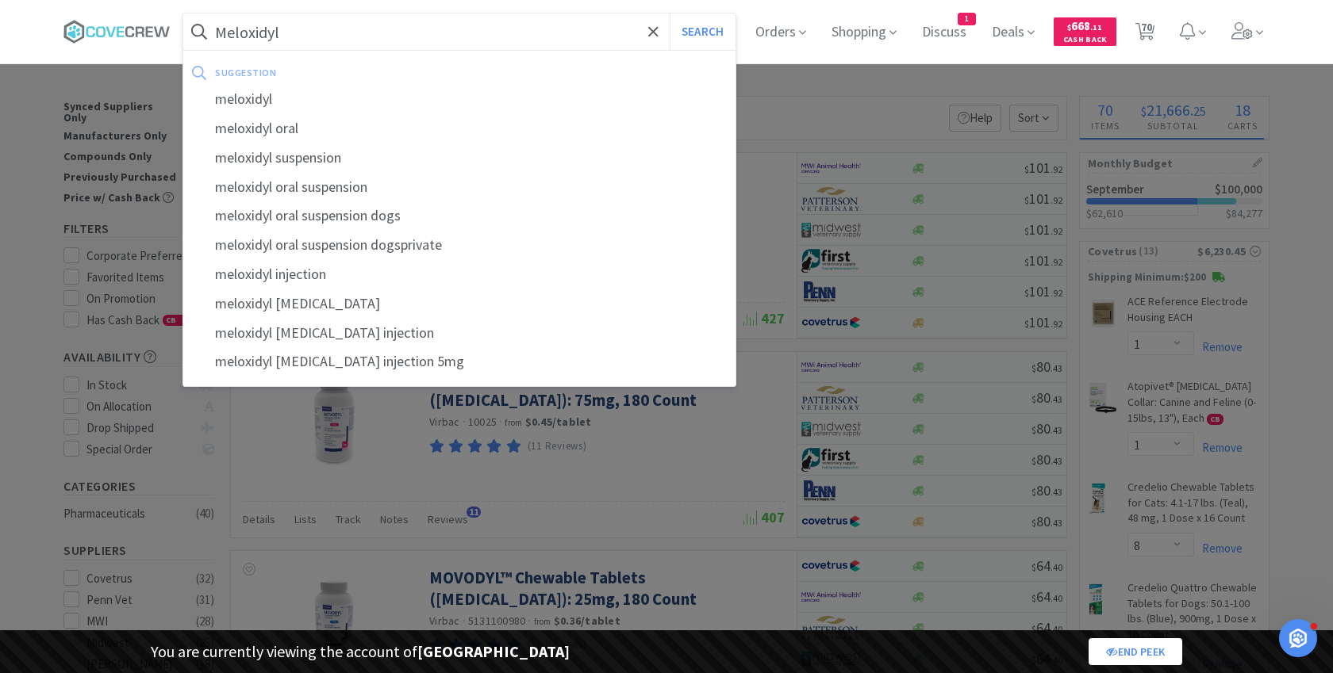
type input "Meloxidyl"
click at [670, 13] on button "Search" at bounding box center [703, 31] width 66 height 36
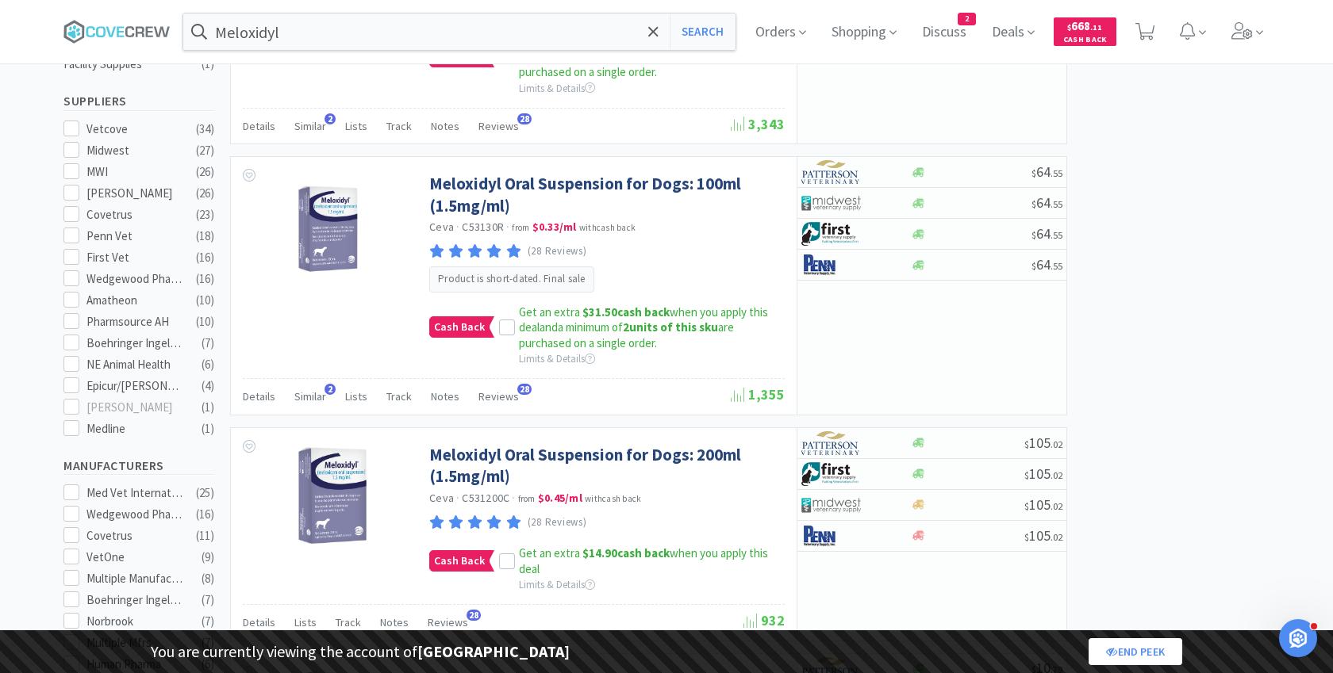
scroll to position [512, 0]
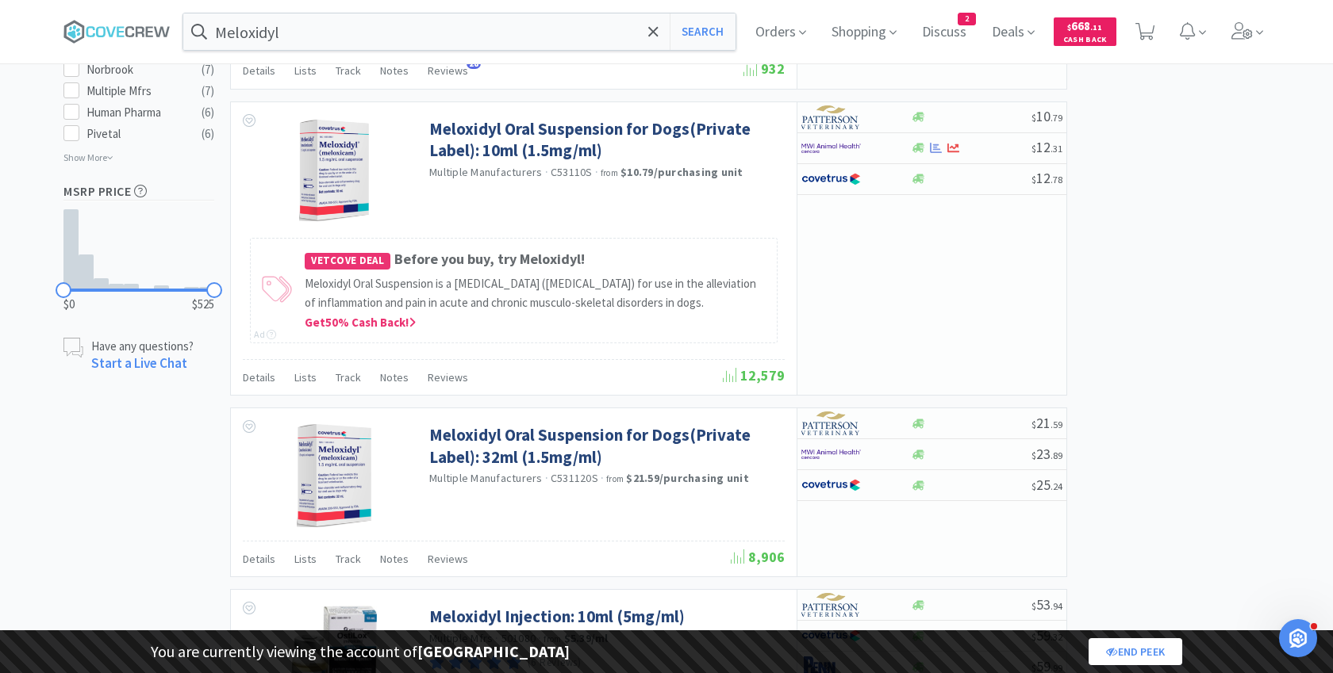
select select "1"
select select "8"
select select "1"
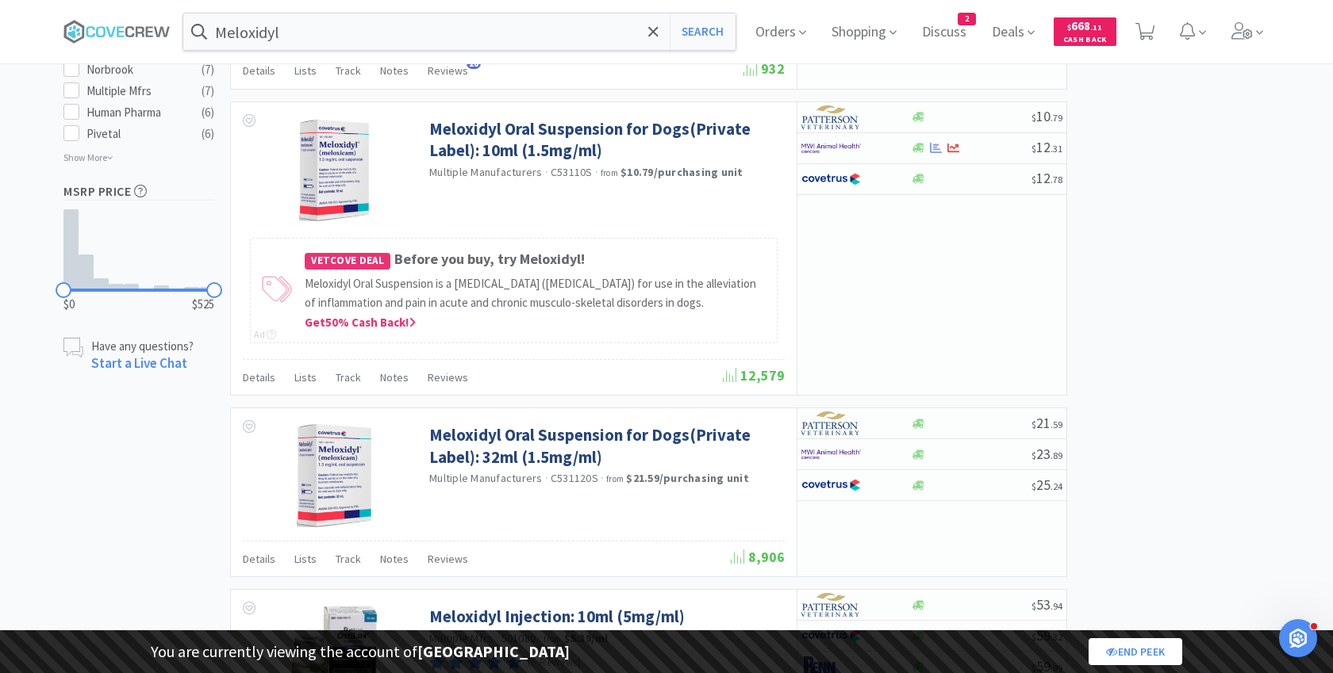
select select "2"
select select "1"
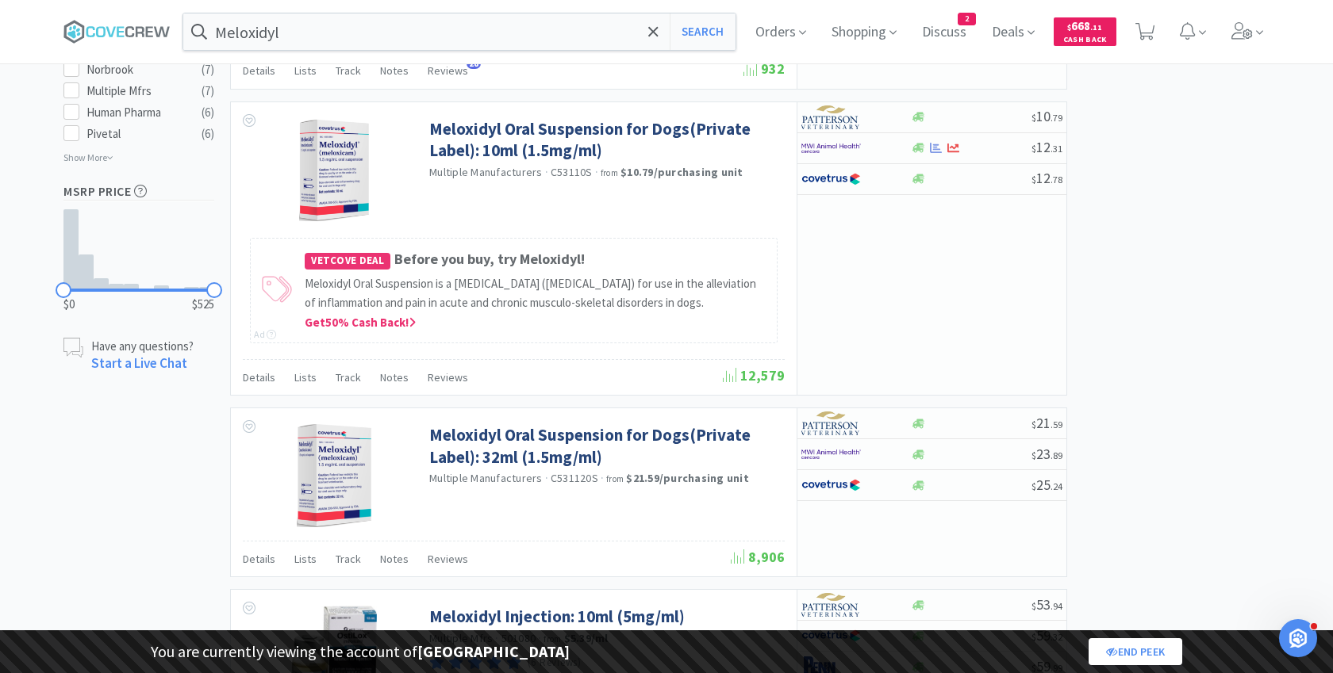
select select "1"
select select "3"
select select "1"
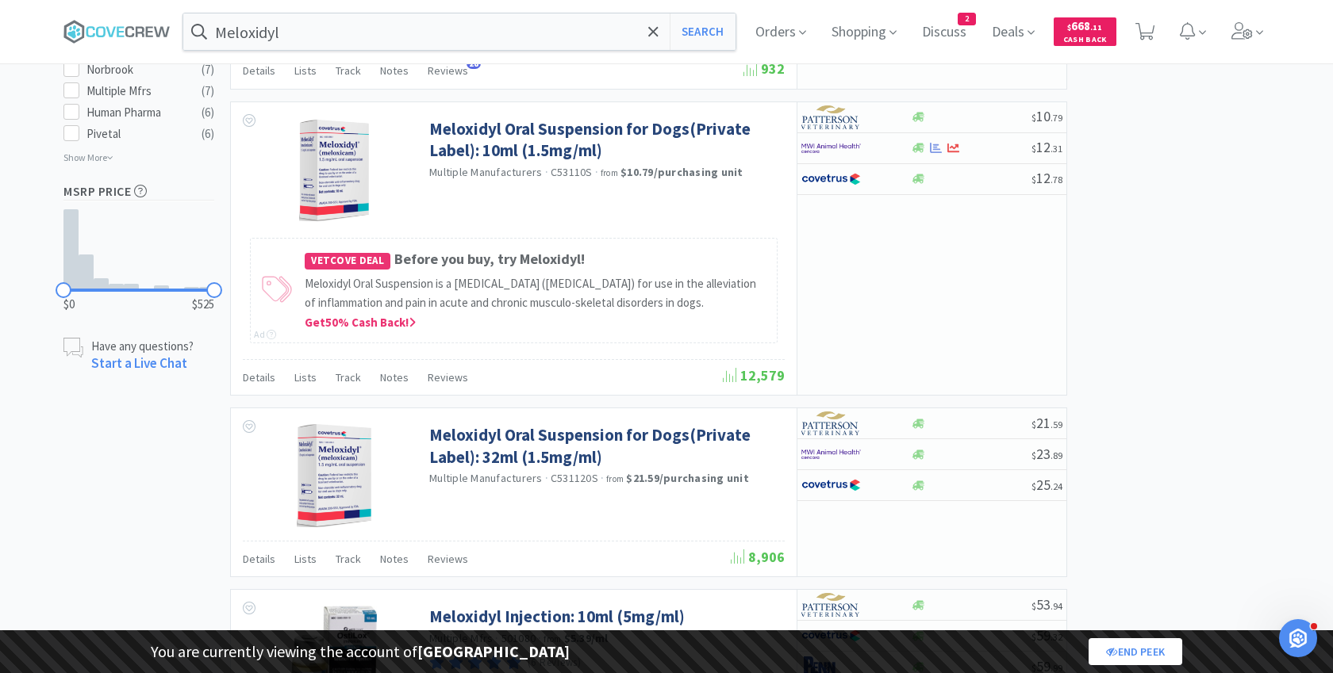
select select "1"
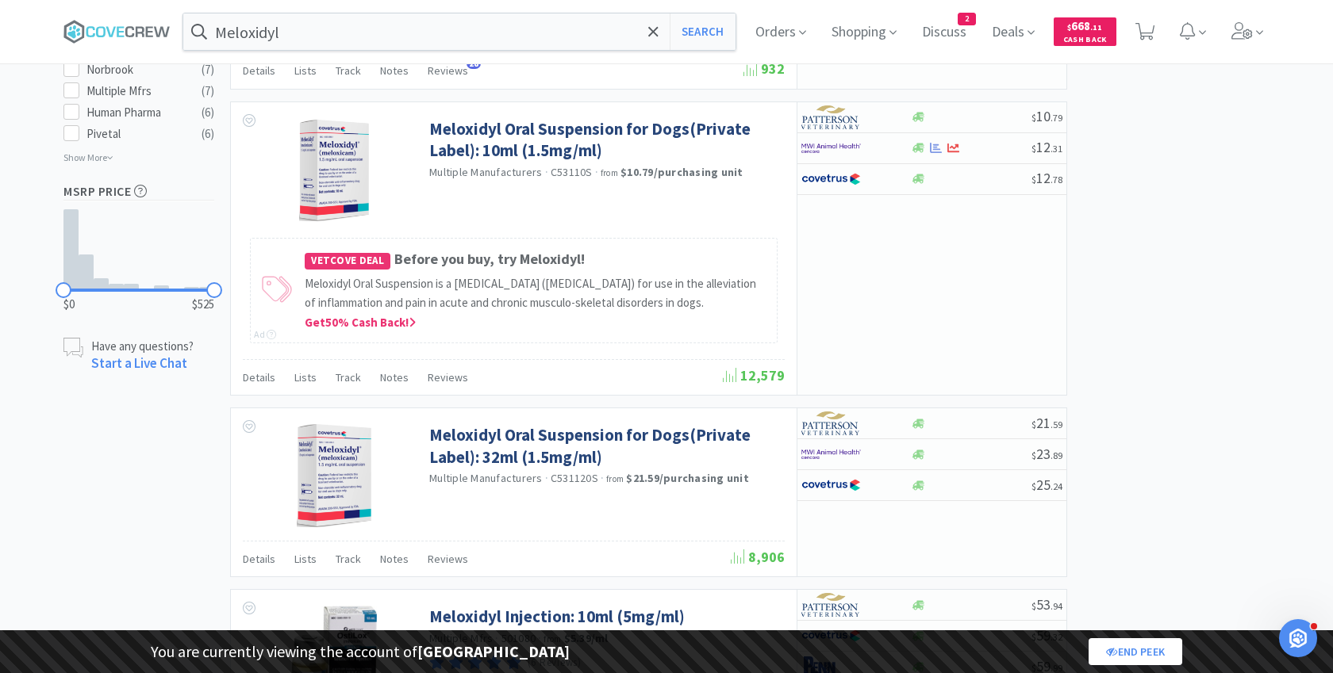
select select "1"
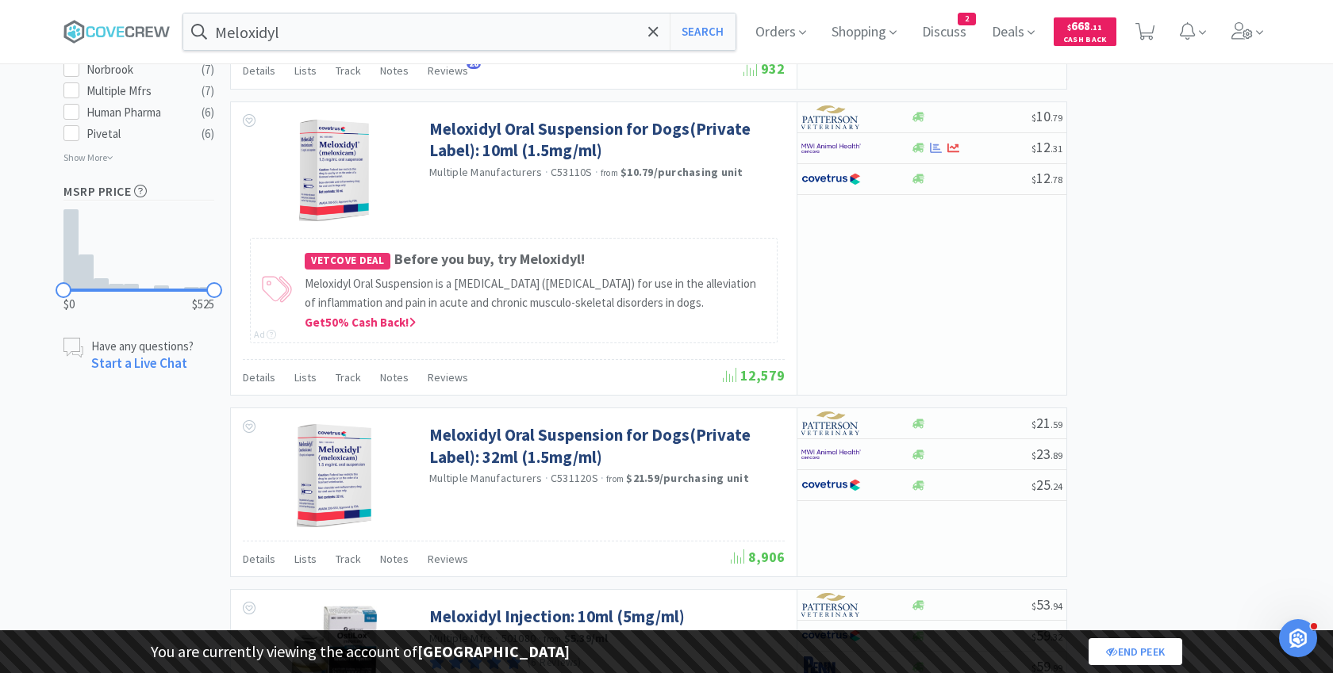
select select "1"
select select "2"
select select "1"
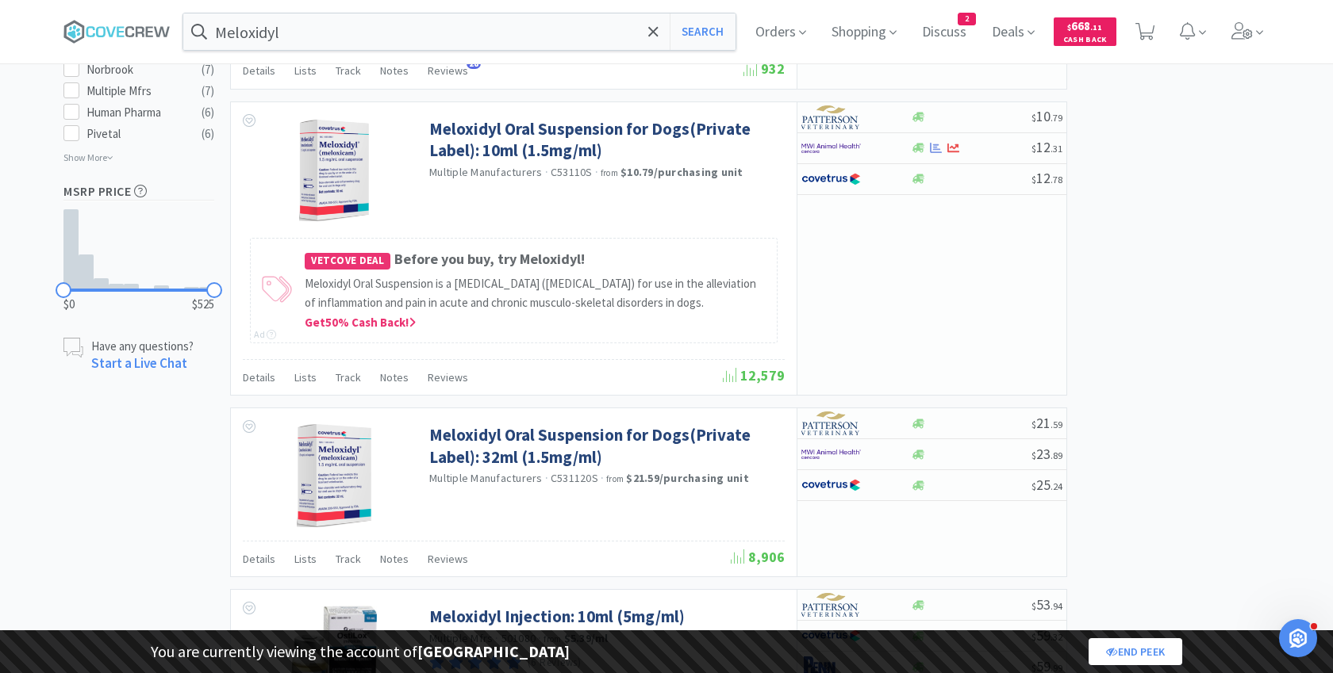
select select "1"
select select "5"
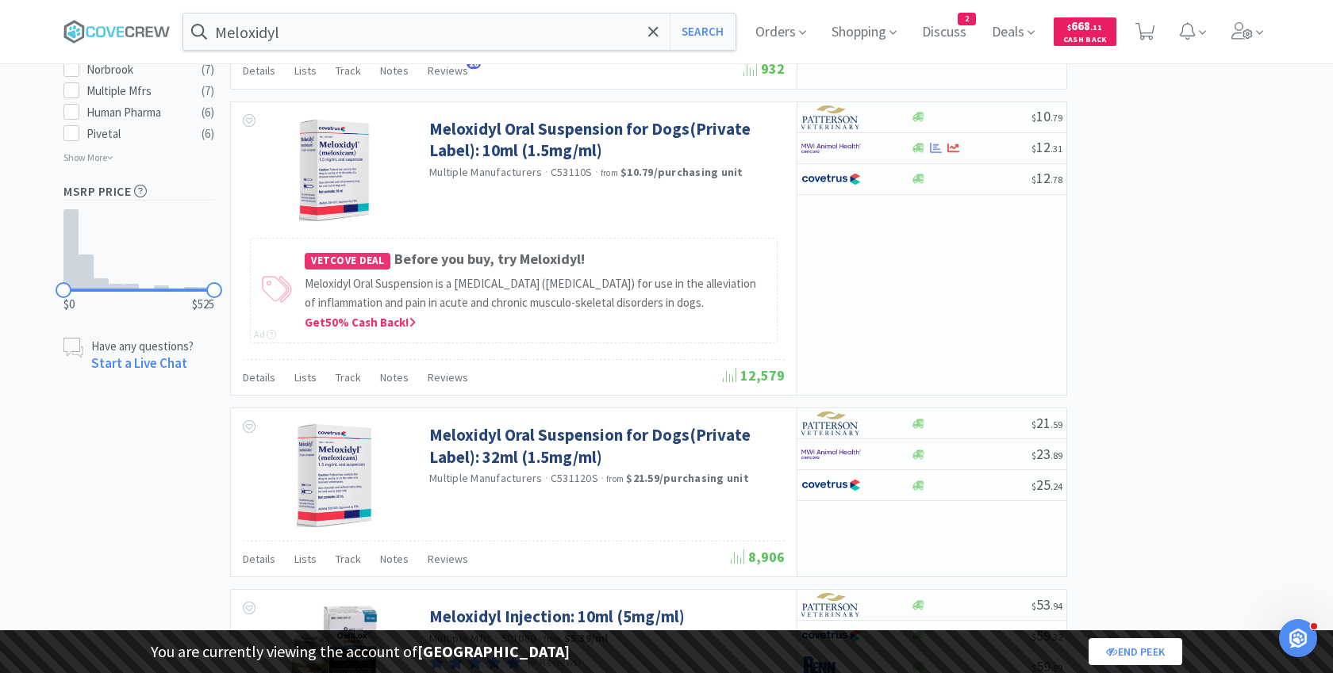
select select "2"
select select "1"
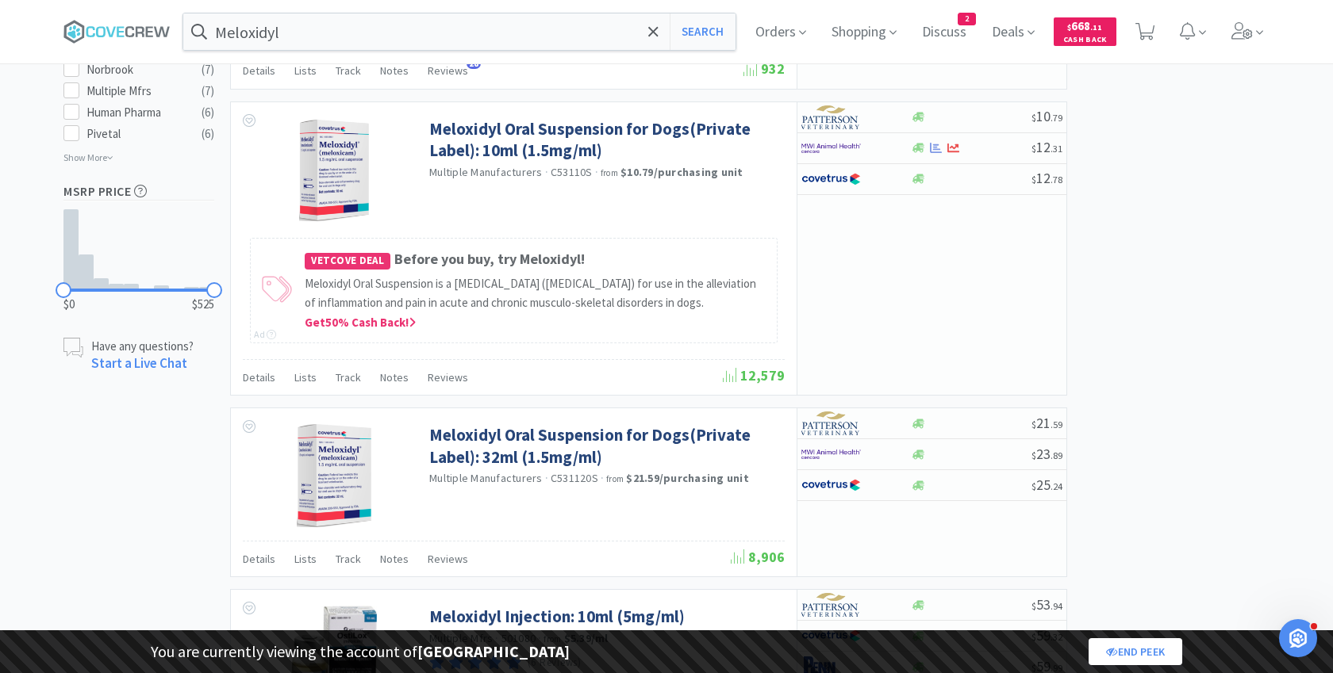
select select "1"
select select "2"
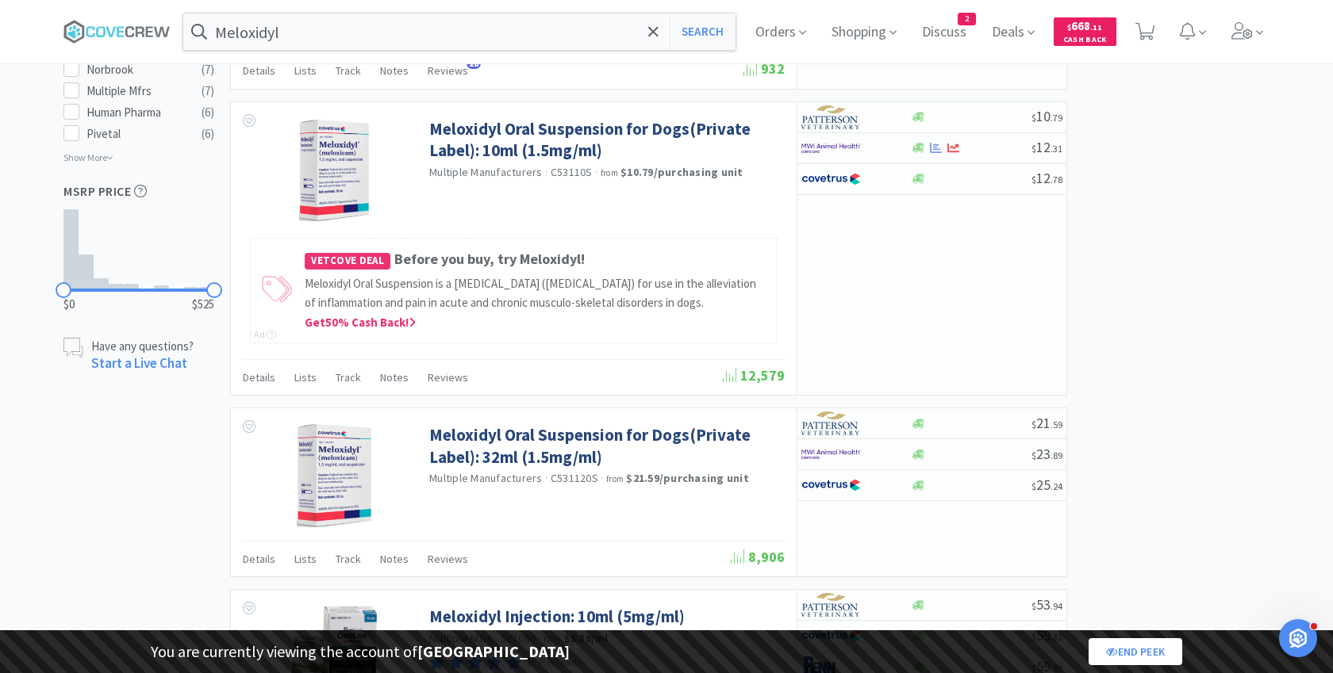
select select "4"
select select "3"
select select "1"
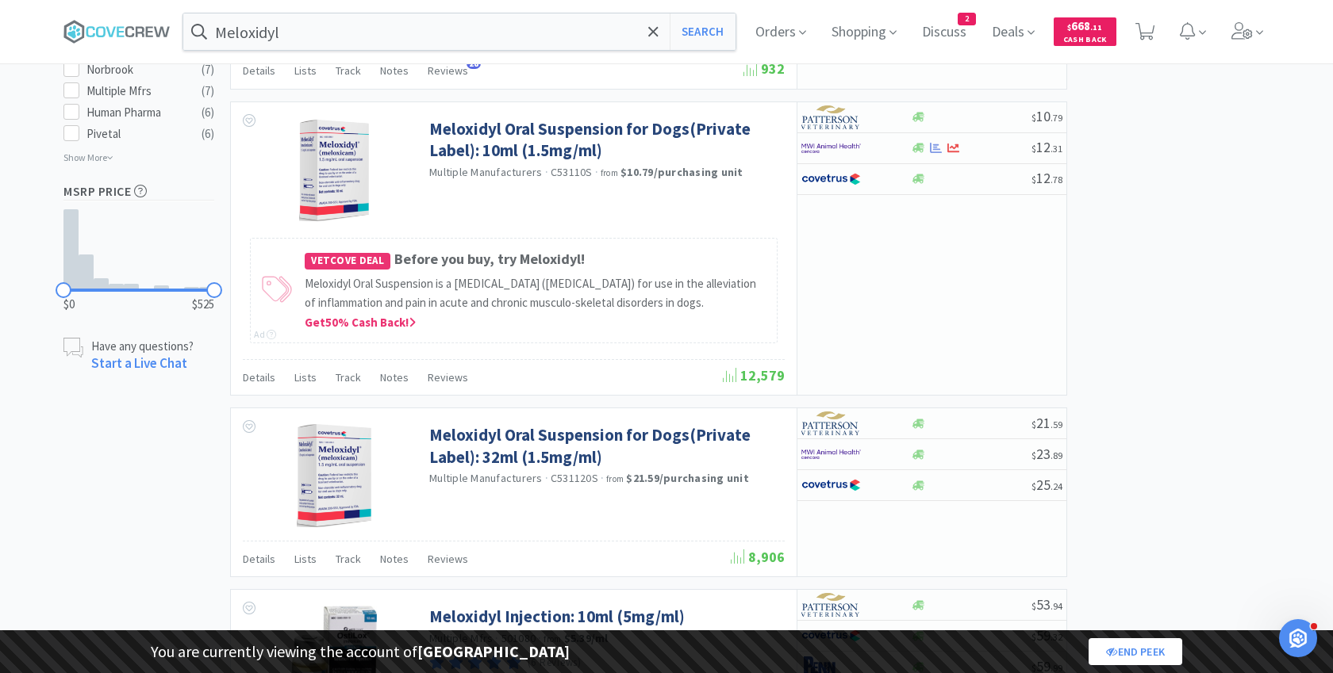
select select "1"
select select "3"
select select "2"
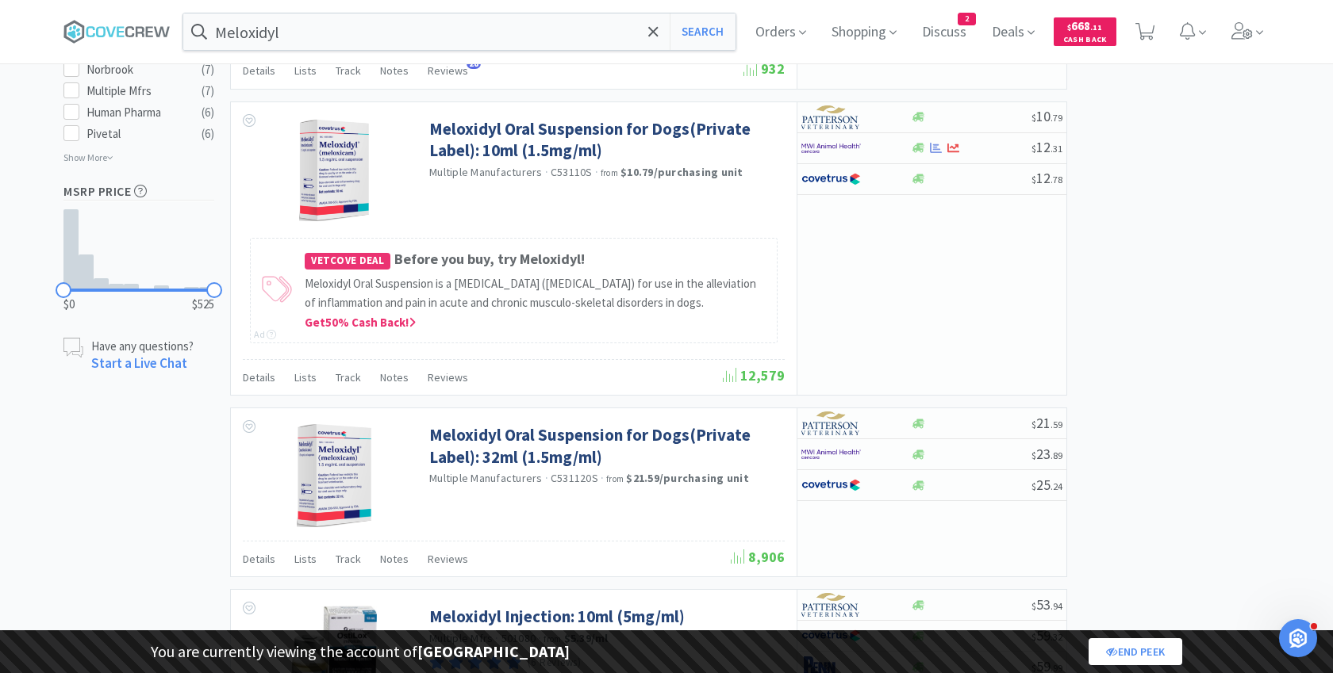
select select "3"
select select "2"
select select "1"
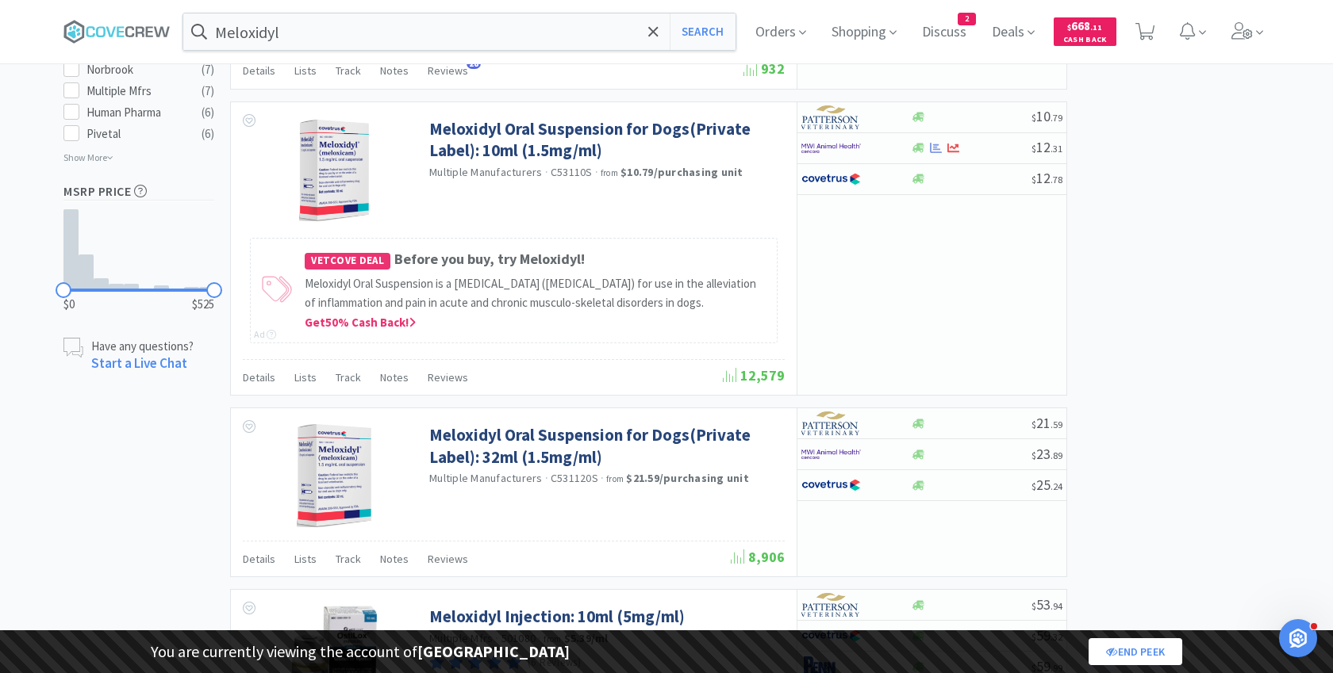
select select "2"
select select "1"
select select "25"
select select "1"
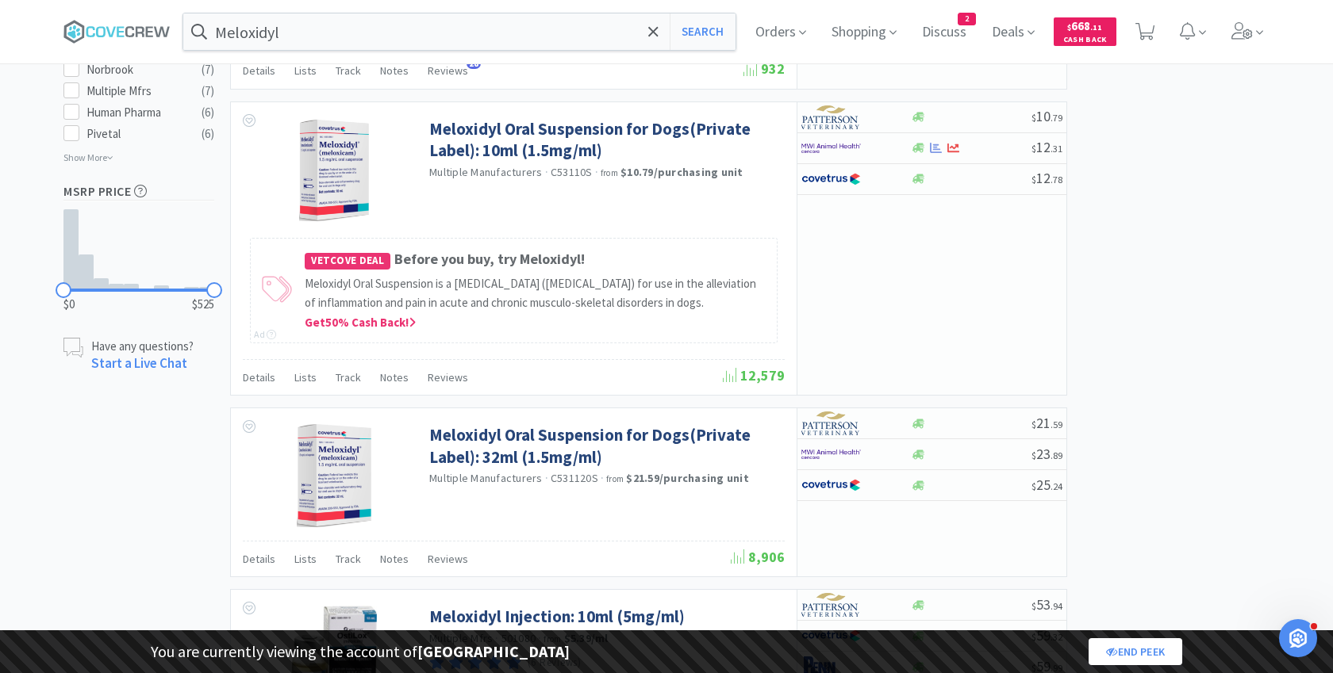
select select "1"
select select "5"
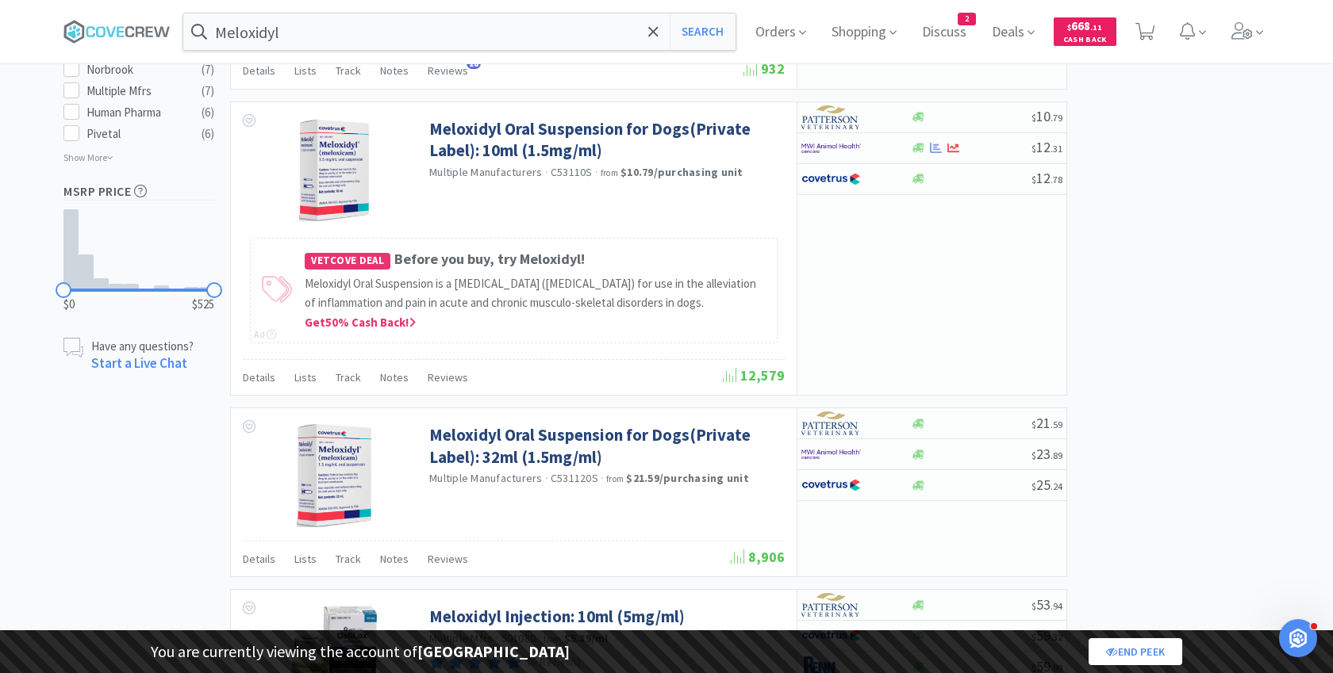
select select "2"
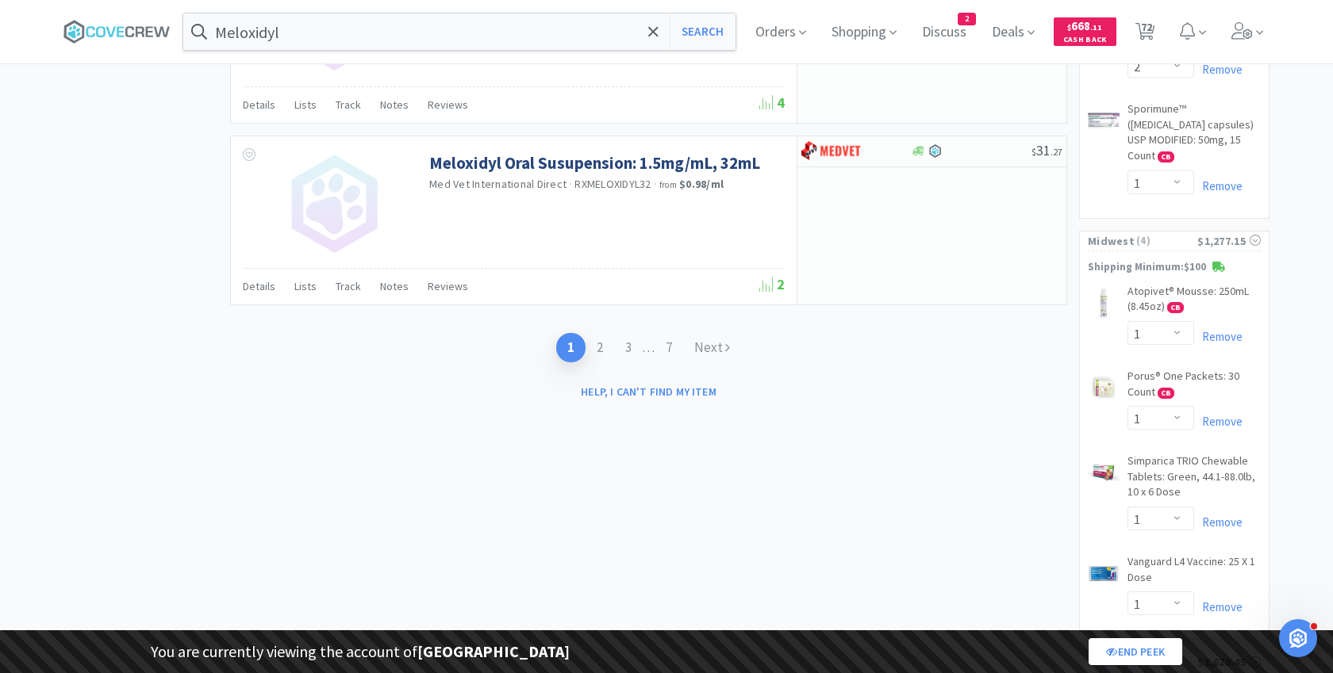
scroll to position [3836, 0]
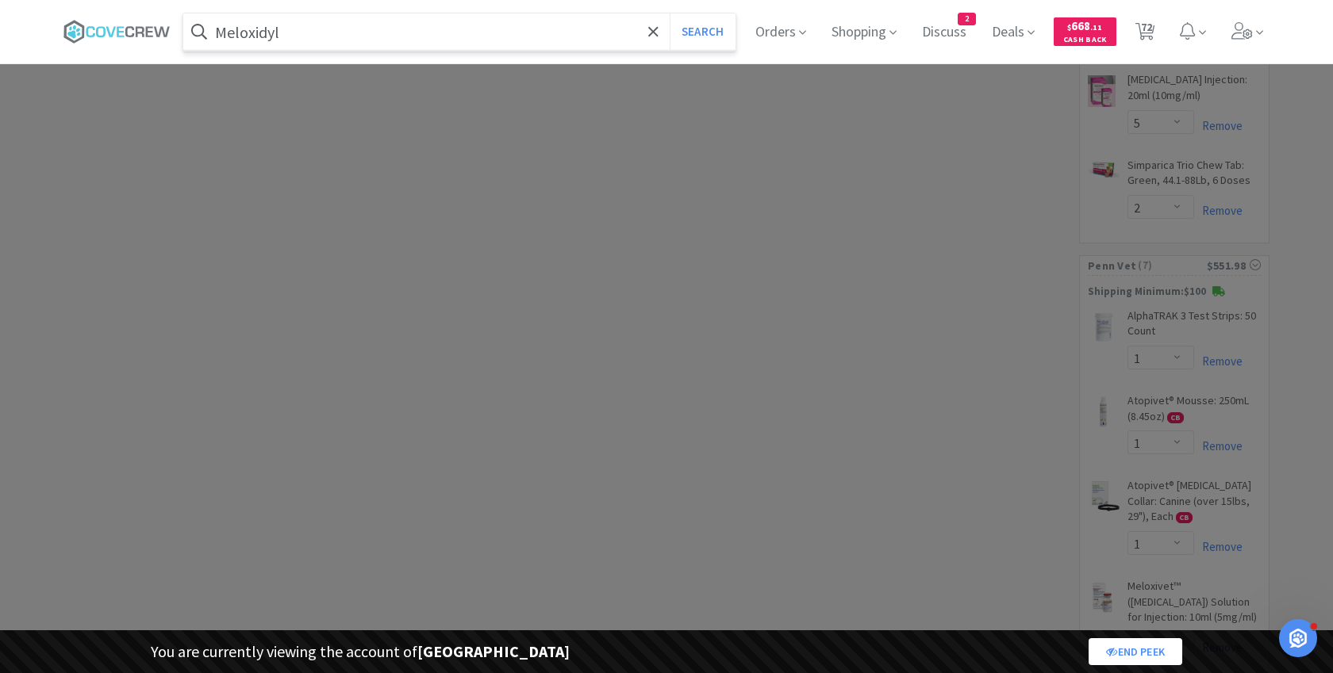
click at [332, 23] on input "Meloxidyl" at bounding box center [459, 31] width 552 height 36
paste input "D"
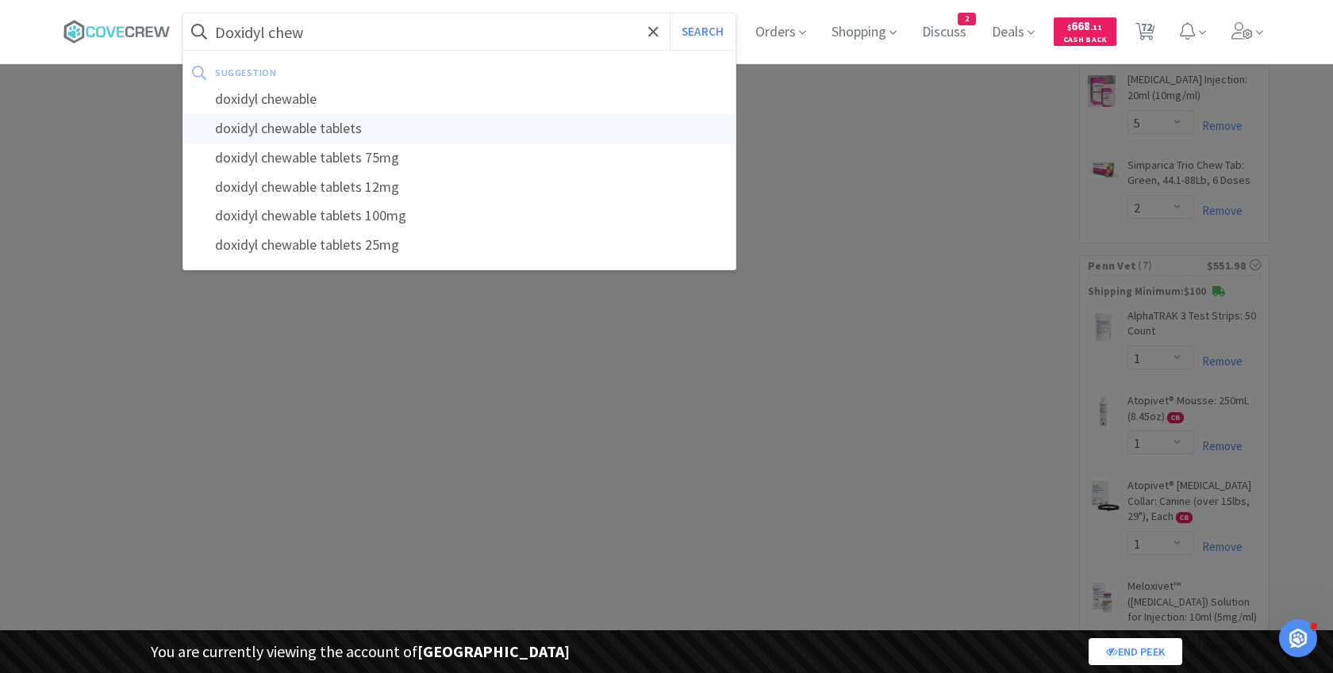
click at [321, 120] on div "doxidyl chewable tablets" at bounding box center [459, 128] width 552 height 29
type input "doxidyl chewable tablets"
